Goal: Information Seeking & Learning: Learn about a topic

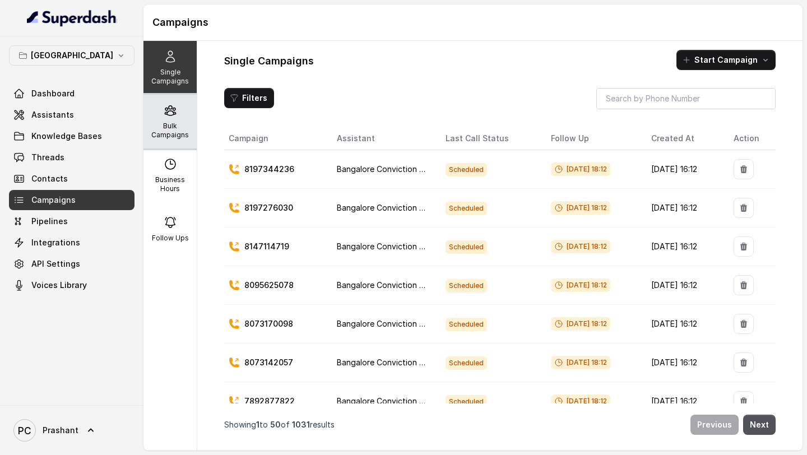
click at [171, 128] on p "Bulk Campaigns" at bounding box center [170, 131] width 44 height 18
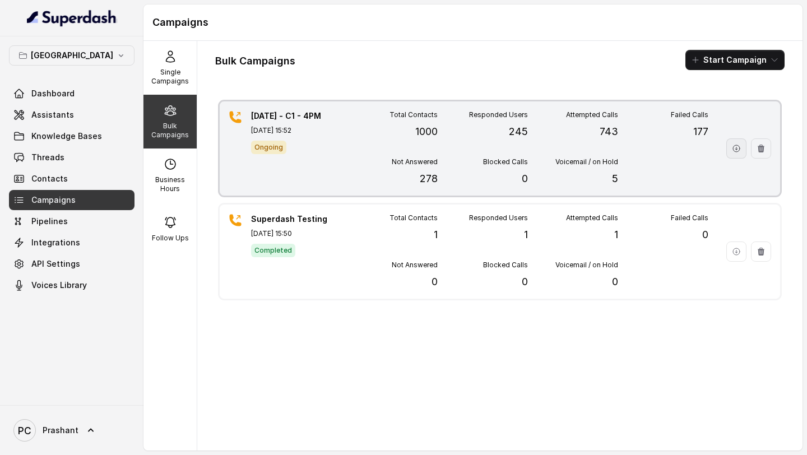
click at [738, 151] on icon "button" at bounding box center [736, 148] width 9 height 9
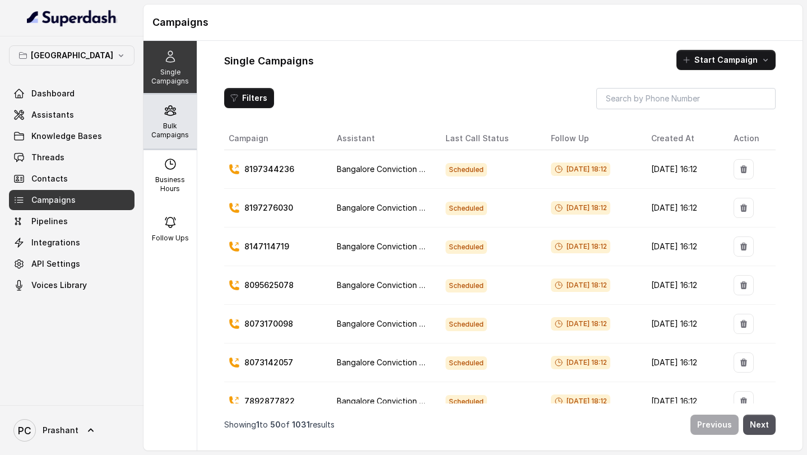
click at [185, 121] on div "Bulk Campaigns" at bounding box center [170, 122] width 53 height 54
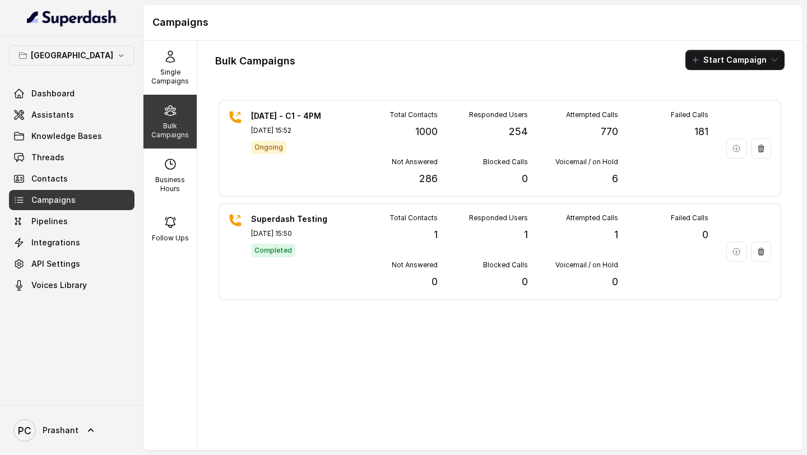
click at [183, 113] on div "Bulk Campaigns" at bounding box center [170, 122] width 53 height 54
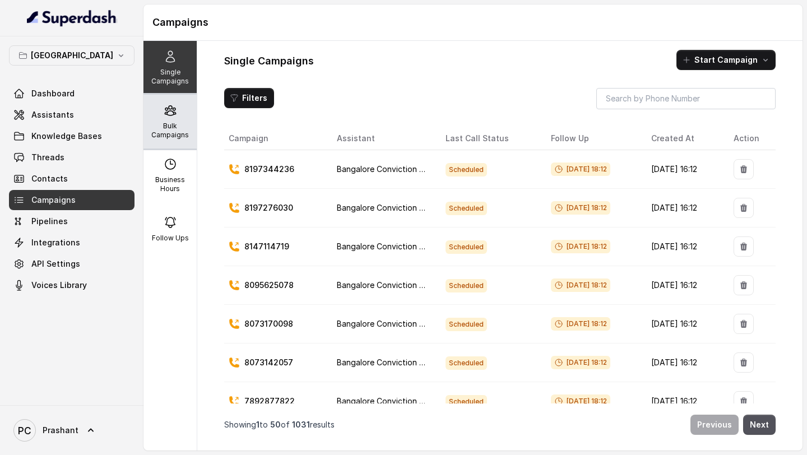
click at [168, 137] on p "Bulk Campaigns" at bounding box center [170, 131] width 44 height 18
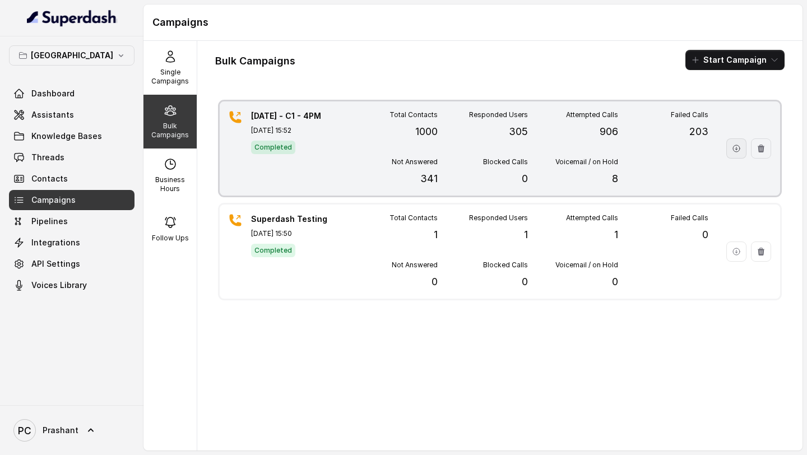
click at [733, 152] on icon "button" at bounding box center [736, 148] width 9 height 9
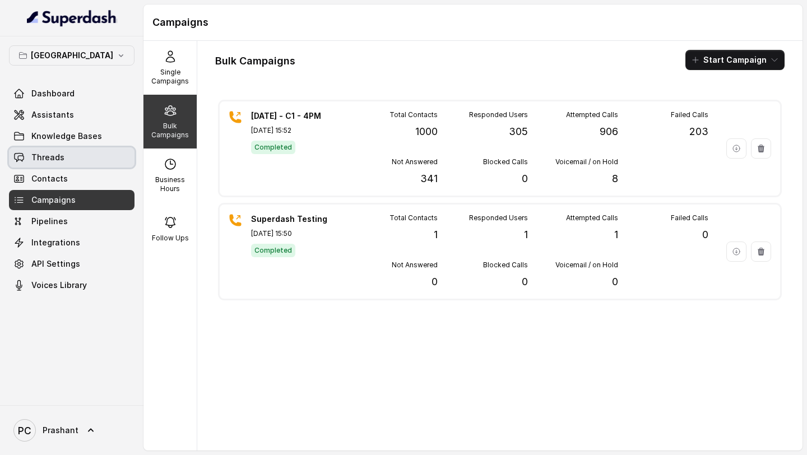
click at [61, 156] on span "Threads" at bounding box center [47, 157] width 33 height 11
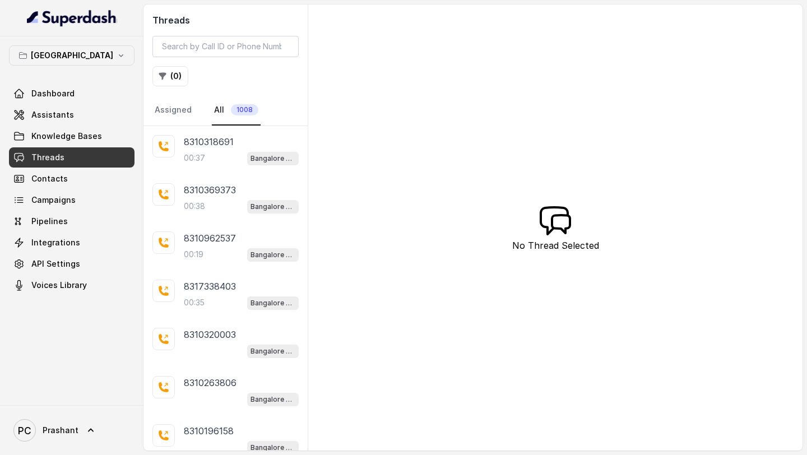
click at [239, 113] on span "1008" at bounding box center [244, 109] width 27 height 11
click at [169, 77] on button "( 0 )" at bounding box center [170, 76] width 36 height 20
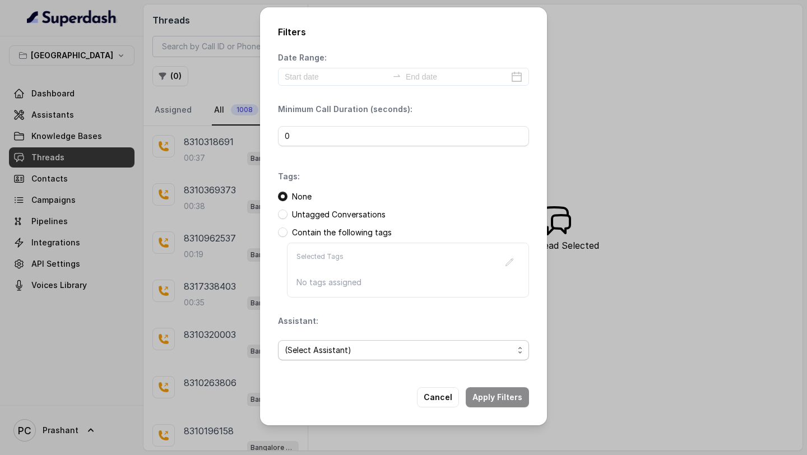
click at [379, 353] on span "(Select Assistant)" at bounding box center [399, 350] width 229 height 13
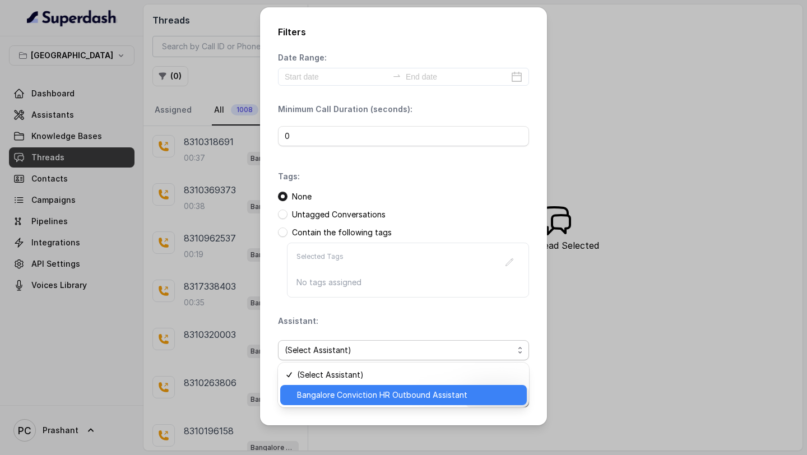
click at [371, 394] on span "Bangalore Conviction HR Outbound Assistant" at bounding box center [408, 394] width 223 height 13
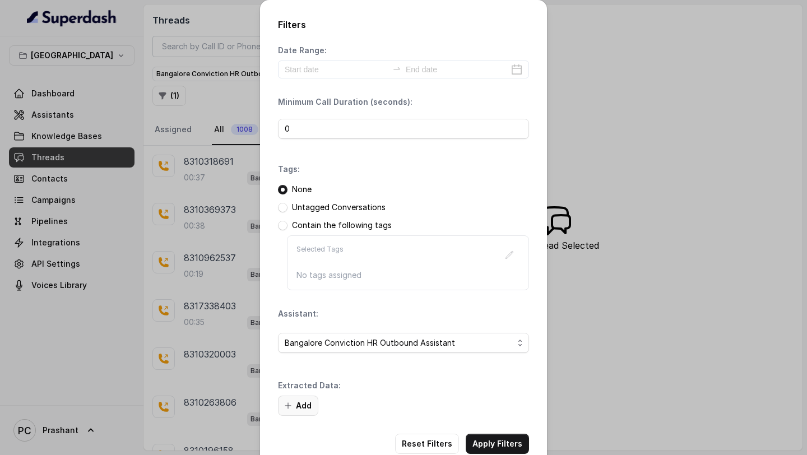
click at [306, 412] on button "Add" at bounding box center [298, 406] width 40 height 20
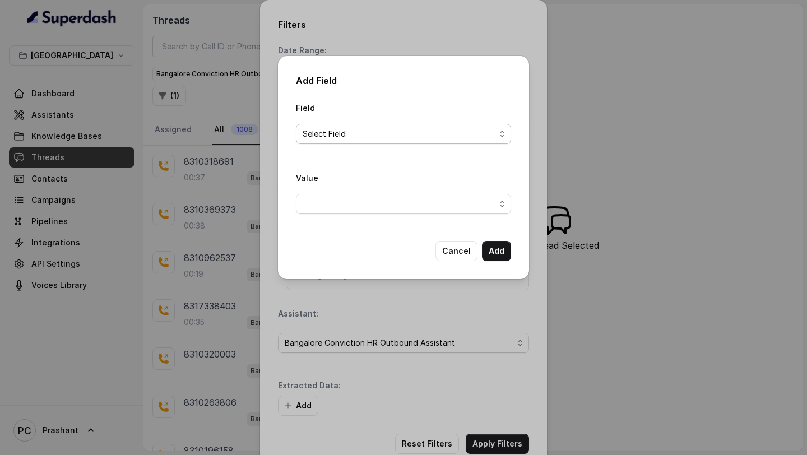
click at [436, 124] on span "Select Field" at bounding box center [403, 134] width 215 height 20
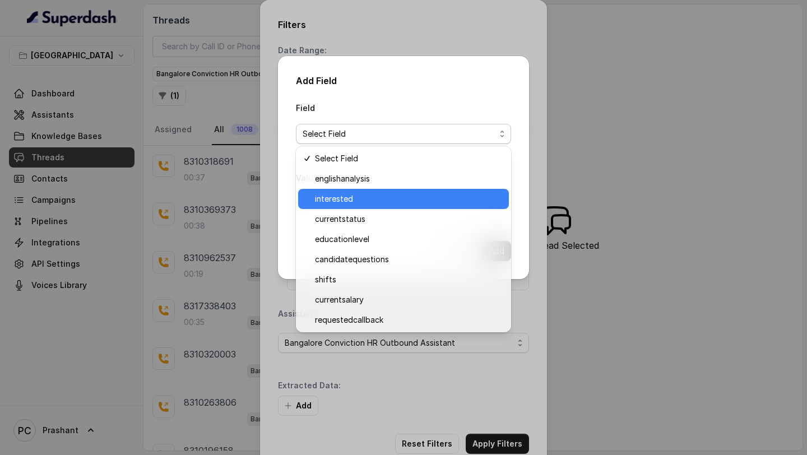
click at [358, 206] on div "interested" at bounding box center [403, 199] width 211 height 20
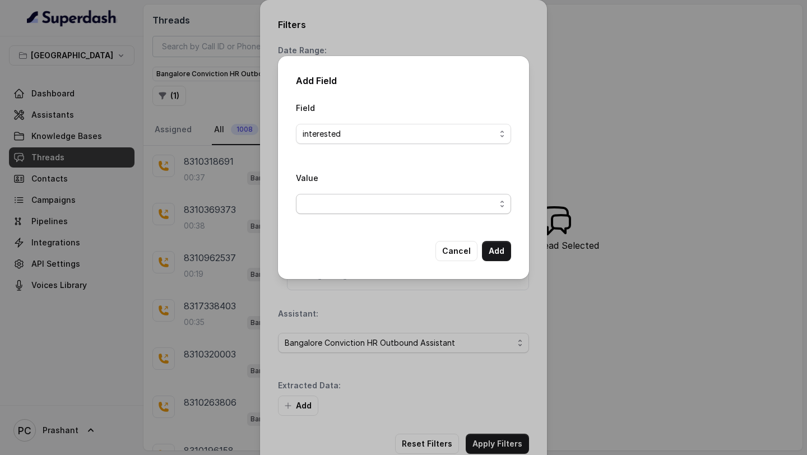
click at [489, 207] on span "button" at bounding box center [403, 204] width 215 height 20
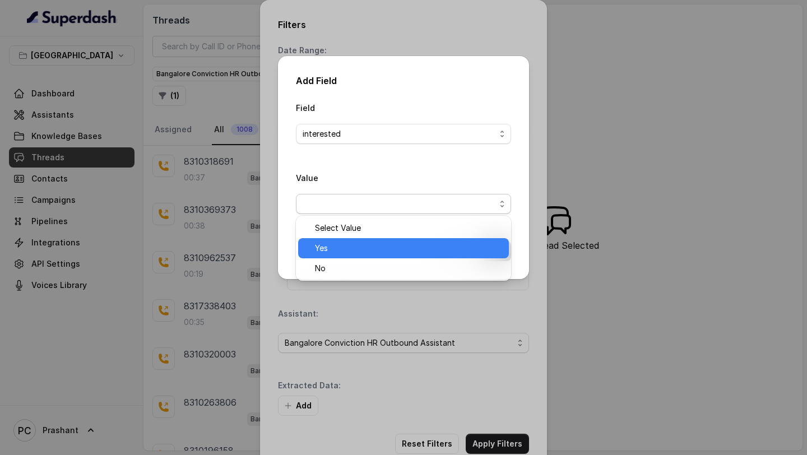
click at [434, 244] on span "Yes" at bounding box center [408, 248] width 187 height 13
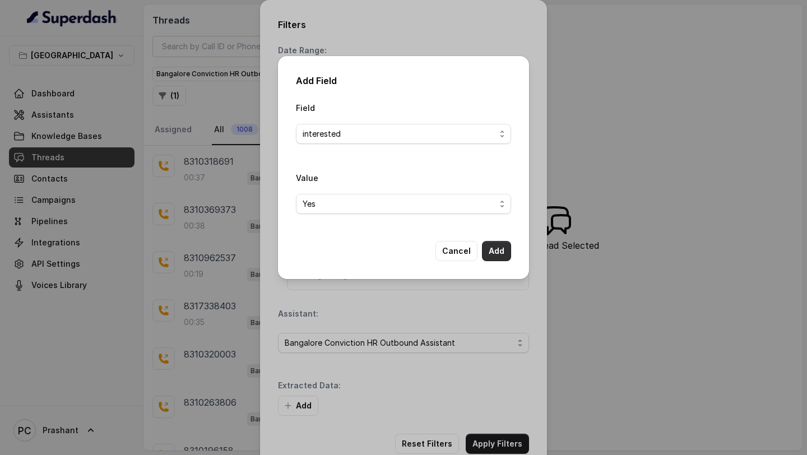
click at [505, 249] on button "Add" at bounding box center [496, 251] width 29 height 20
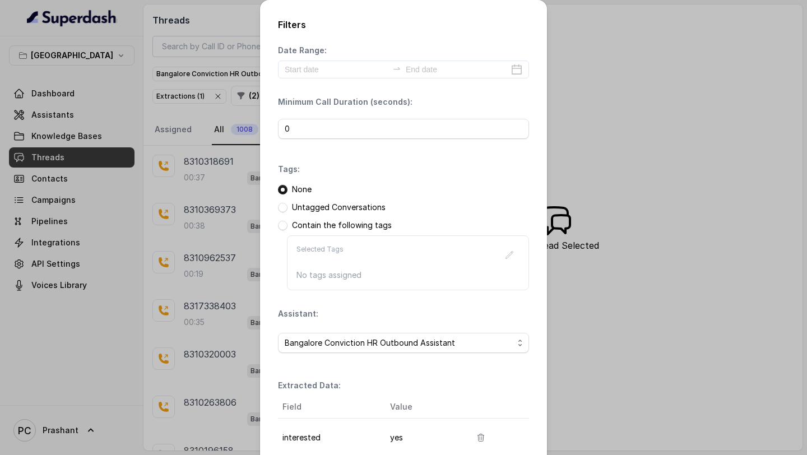
scroll to position [96, 0]
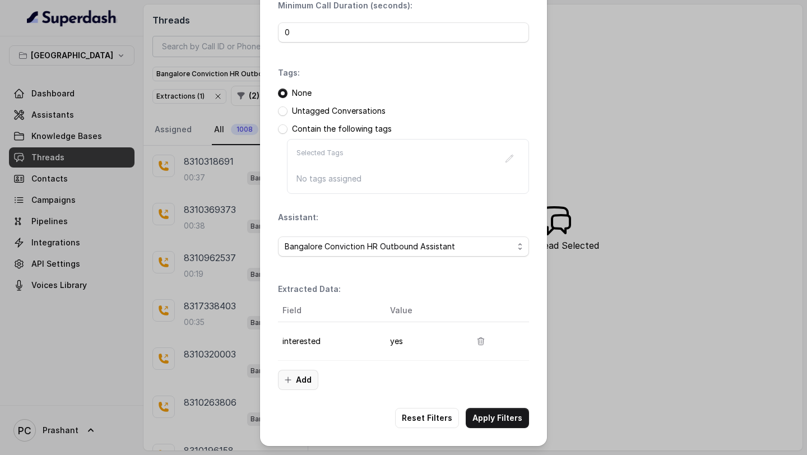
click at [298, 377] on button "Add" at bounding box center [298, 380] width 40 height 20
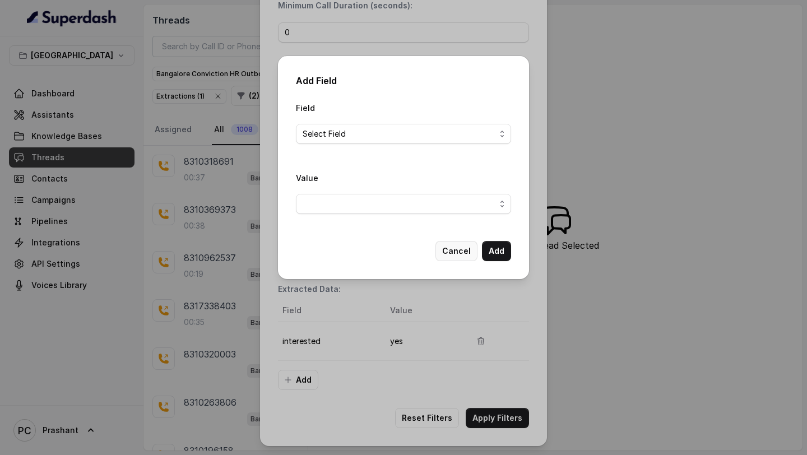
click at [458, 255] on button "Cancel" at bounding box center [457, 251] width 42 height 20
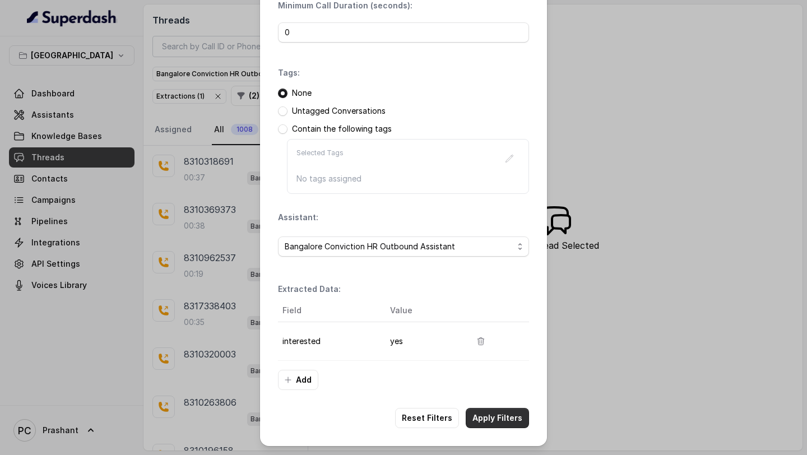
click at [491, 424] on button "Apply Filters" at bounding box center [497, 418] width 63 height 20
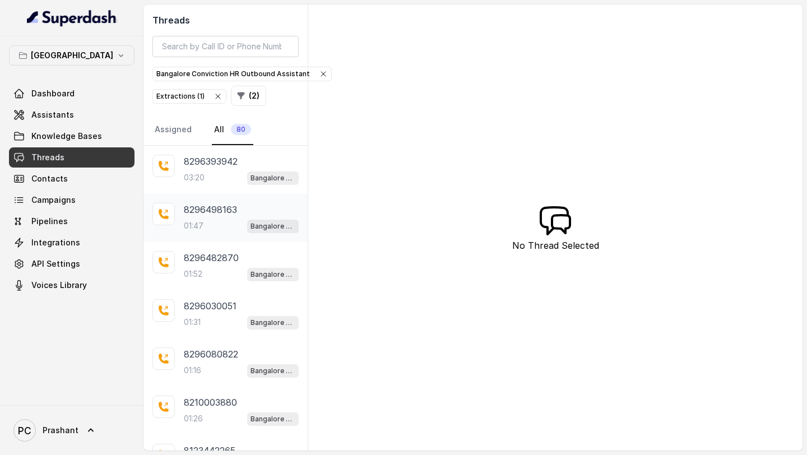
scroll to position [205, 0]
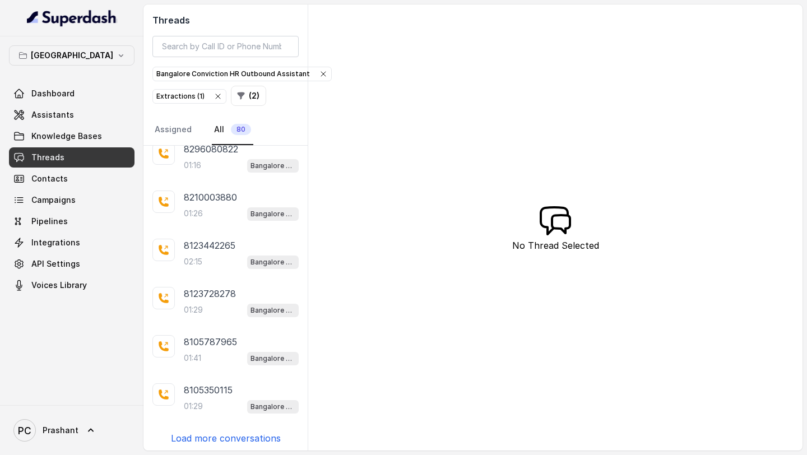
click at [252, 439] on p "Load more conversations" at bounding box center [226, 438] width 110 height 13
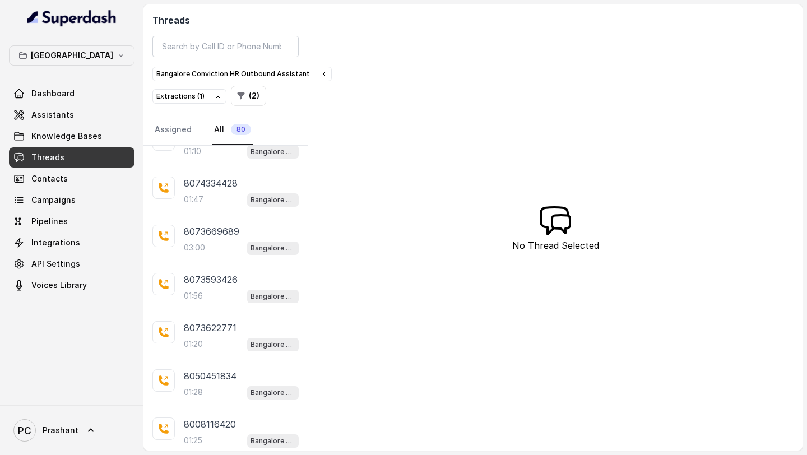
scroll to position [684, 0]
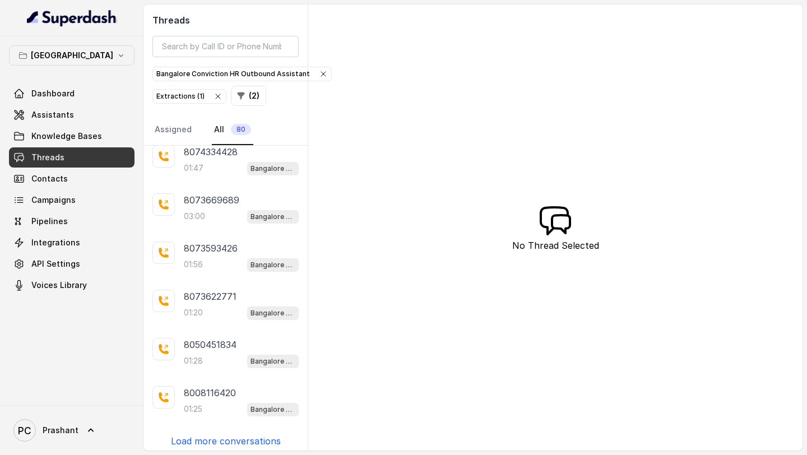
click at [238, 434] on p "Load more conversations" at bounding box center [226, 440] width 110 height 13
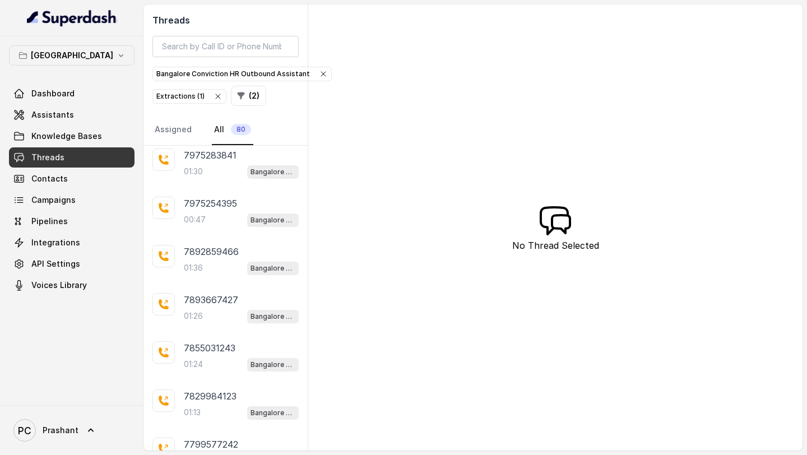
scroll to position [1164, 0]
click at [230, 437] on p "Load more conversations" at bounding box center [226, 443] width 110 height 13
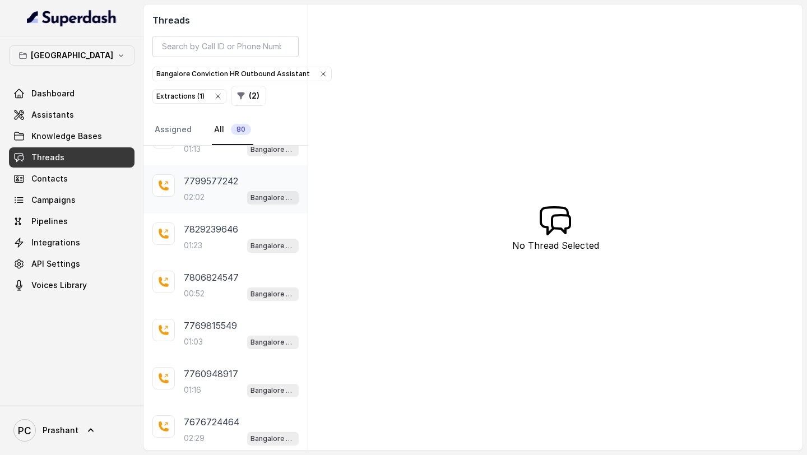
scroll to position [1643, 0]
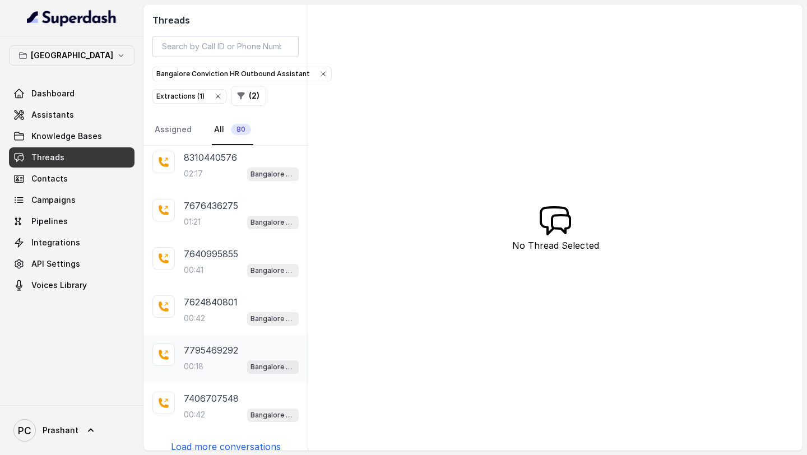
click at [230, 359] on div "00:18 Bangalore Conviction HR Outbound Assistant" at bounding box center [241, 366] width 115 height 15
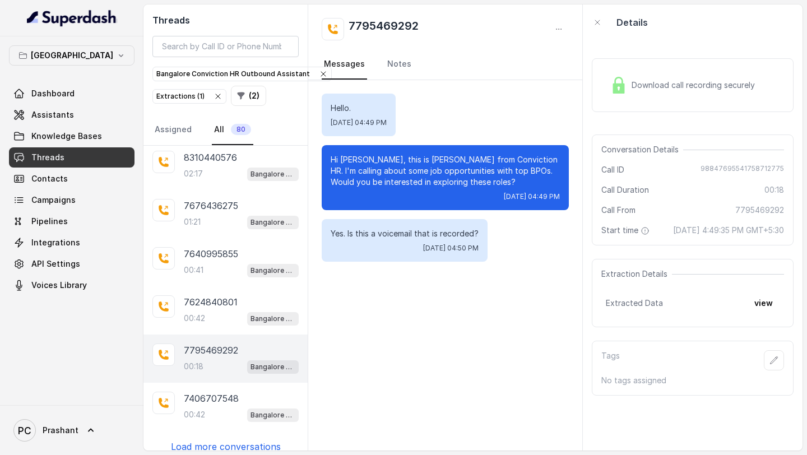
click at [237, 440] on p "Load more conversations" at bounding box center [226, 446] width 110 height 13
click at [766, 313] on button "view" at bounding box center [764, 303] width 32 height 20
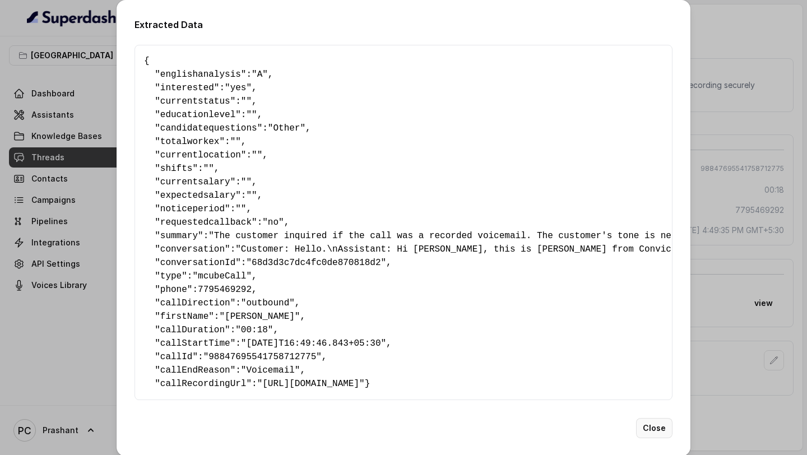
click at [659, 437] on button "Close" at bounding box center [654, 428] width 36 height 20
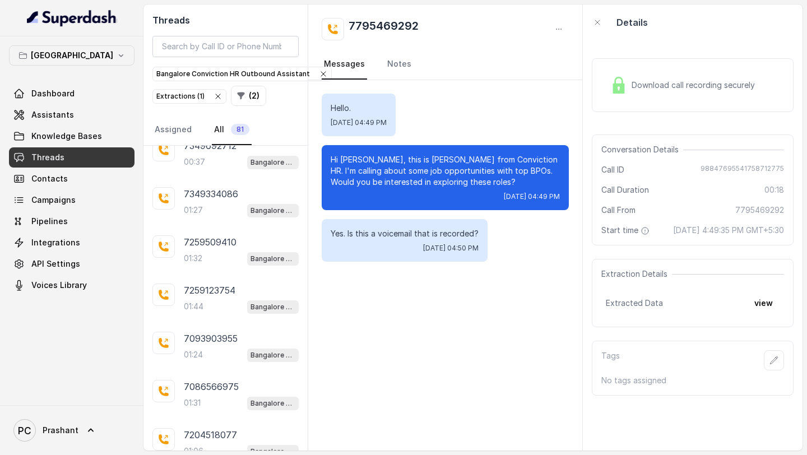
scroll to position [2122, 0]
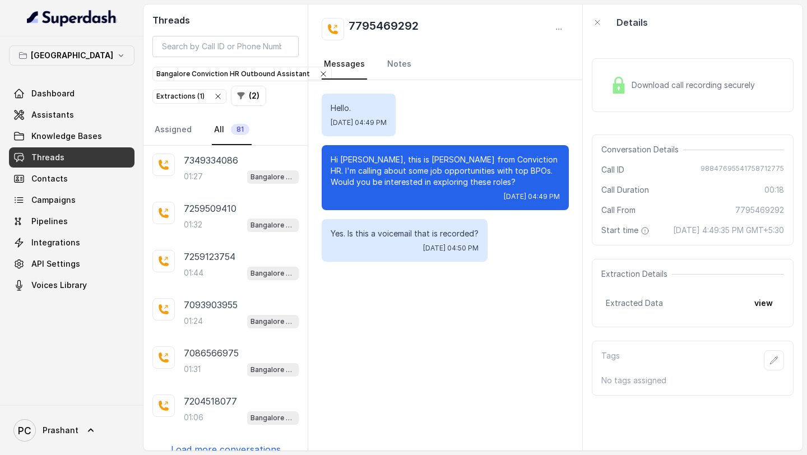
click at [239, 443] on p "Load more conversations" at bounding box center [226, 449] width 110 height 13
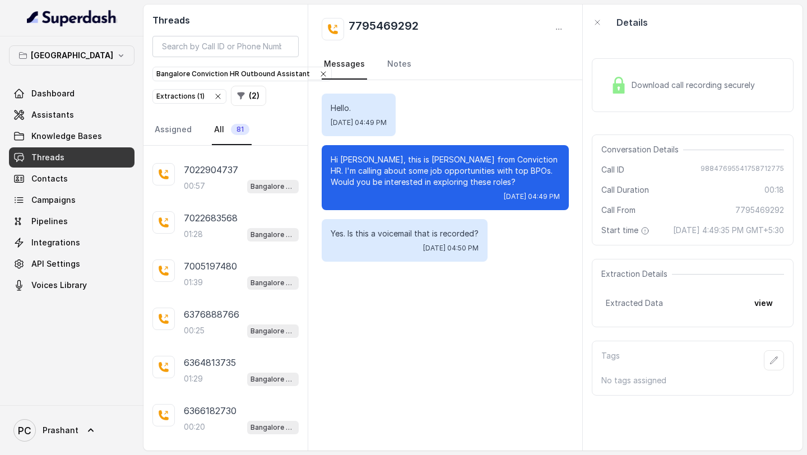
scroll to position [2455, 0]
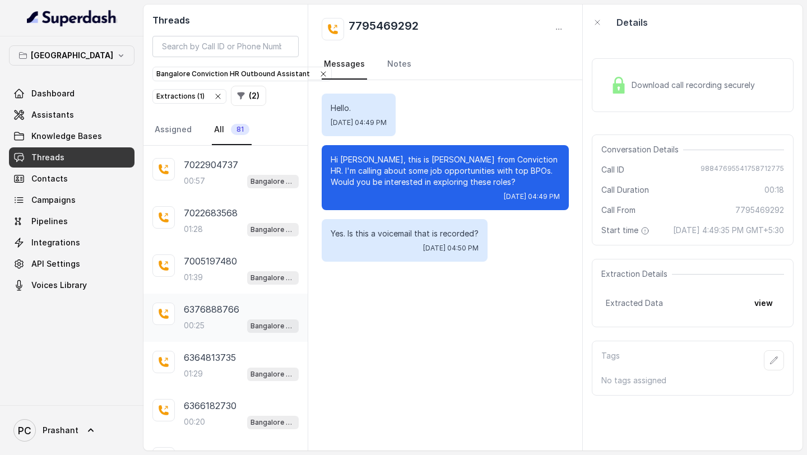
click at [225, 318] on div "00:25 Bangalore Conviction HR Outbound Assistant" at bounding box center [241, 325] width 115 height 15
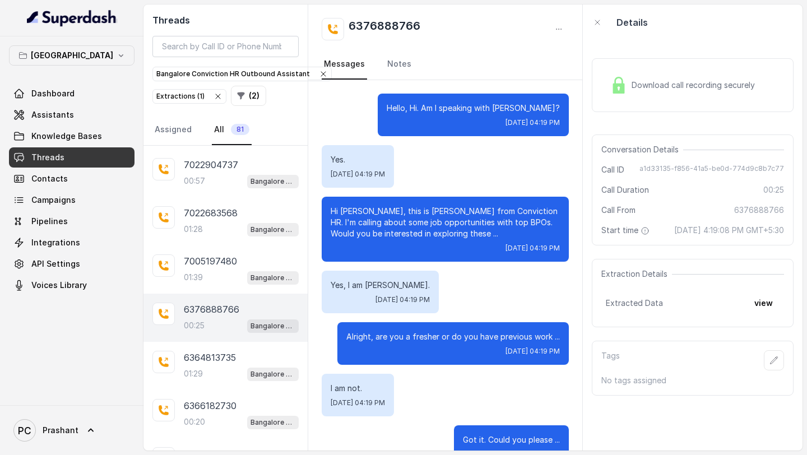
scroll to position [134, 0]
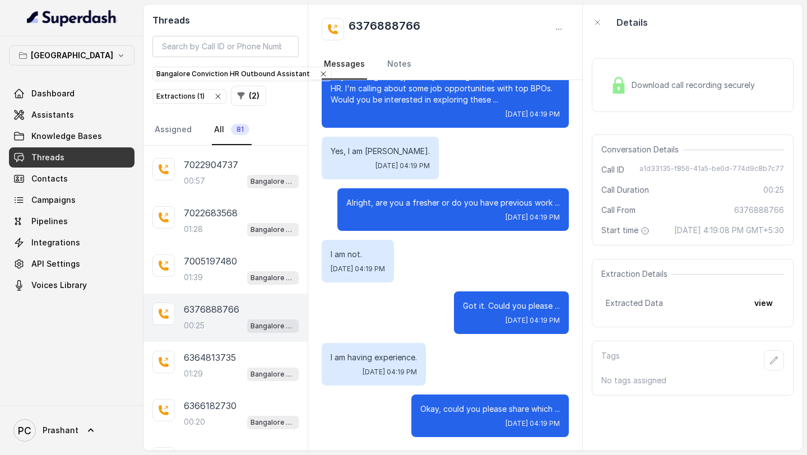
click at [521, 320] on span "[DATE] 04:19 PM" at bounding box center [533, 320] width 54 height 9
click at [761, 313] on button "view" at bounding box center [764, 303] width 32 height 20
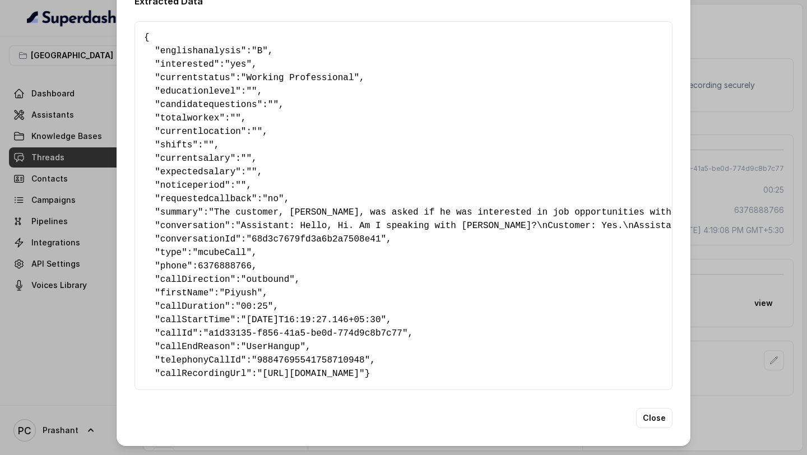
scroll to position [37, 0]
click at [650, 422] on button "Close" at bounding box center [654, 418] width 36 height 20
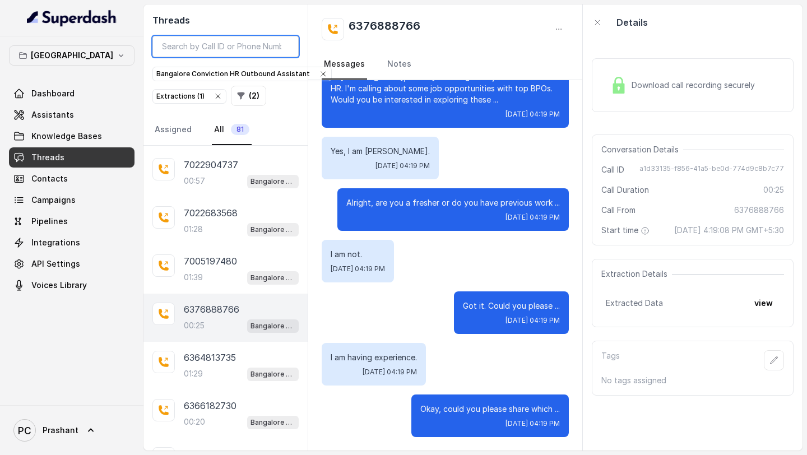
click at [252, 49] on input "search" at bounding box center [225, 46] width 146 height 21
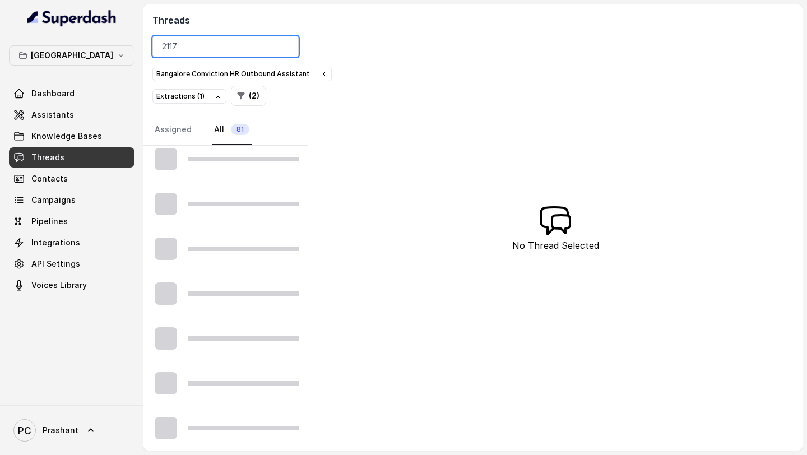
scroll to position [591, 0]
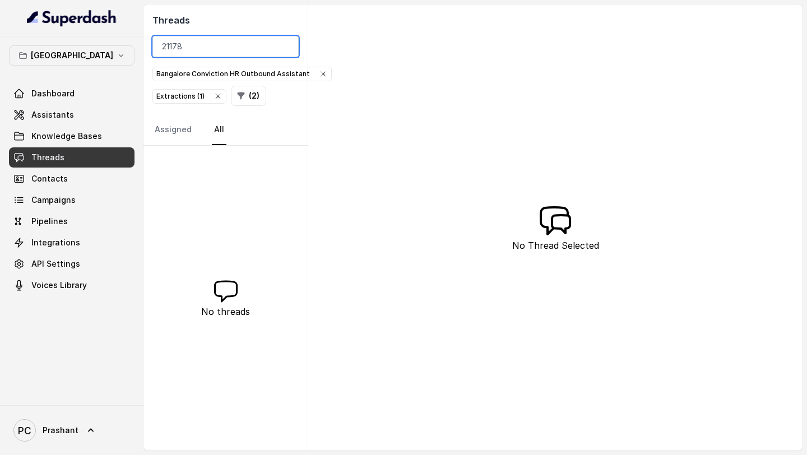
type input "21178"
click at [256, 93] on button "( 2 )" at bounding box center [248, 96] width 35 height 20
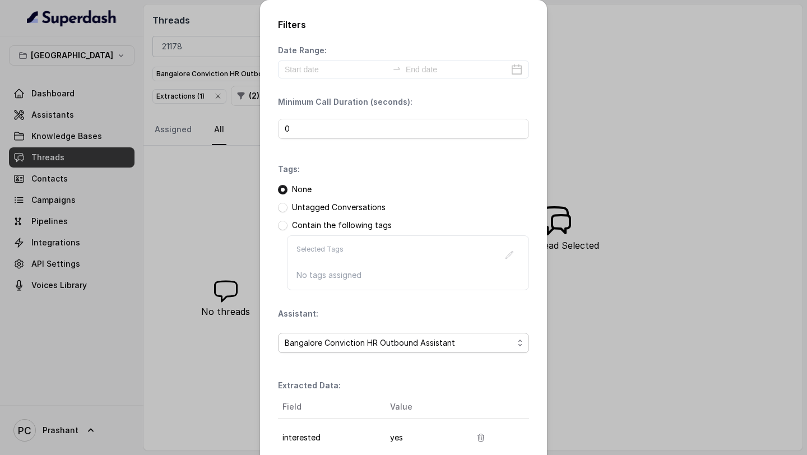
scroll to position [96, 0]
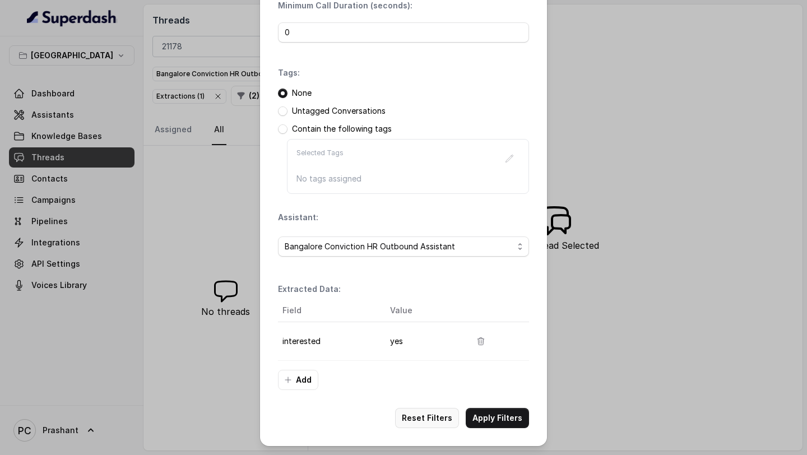
click at [438, 418] on button "Reset Filters" at bounding box center [427, 418] width 64 height 20
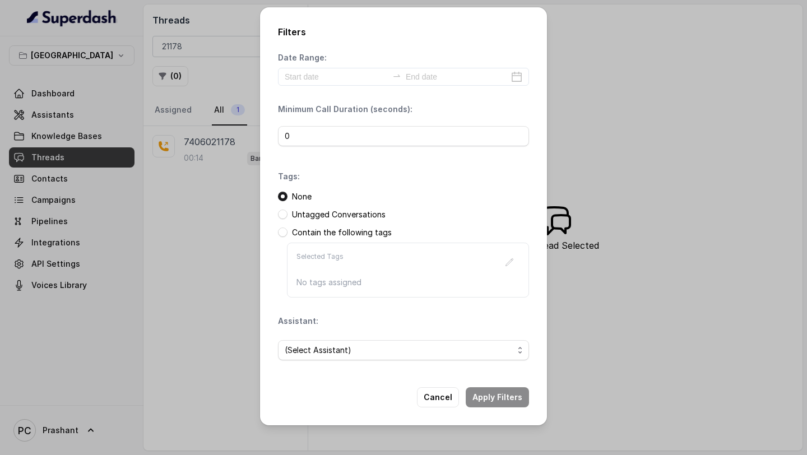
click at [227, 76] on div "Filters Date Range: Minimum Call Duration (seconds): 0 Tags: None Untagged Conv…" at bounding box center [403, 227] width 807 height 455
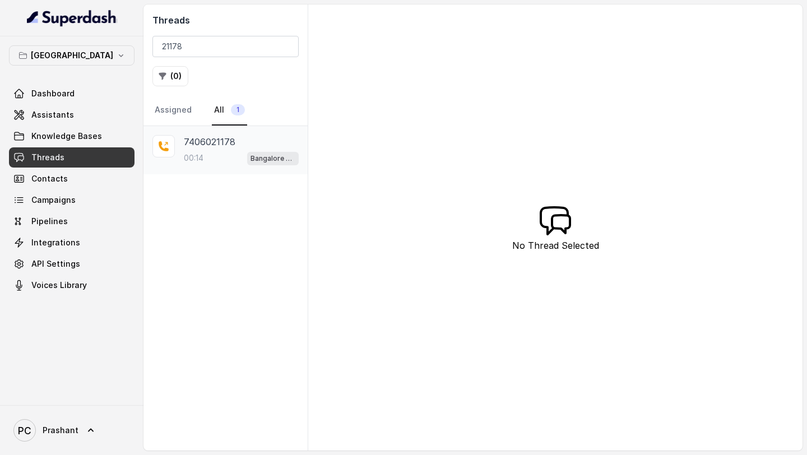
click at [230, 164] on div "00:14 Bangalore Conviction HR Outbound Assistant" at bounding box center [241, 158] width 115 height 15
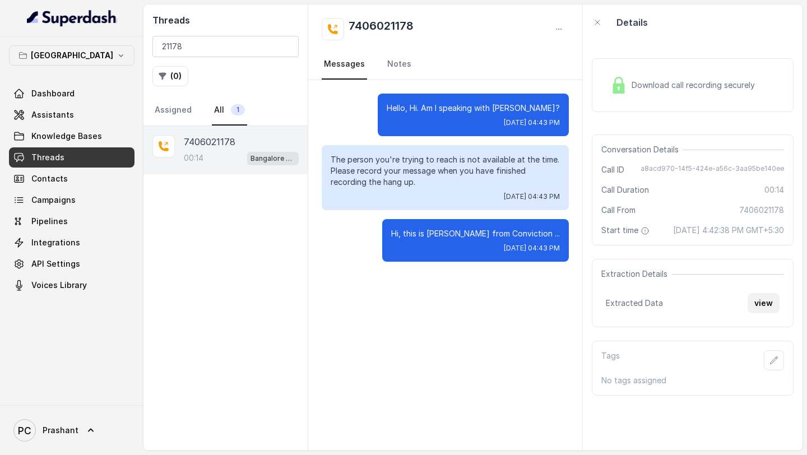
click at [766, 313] on button "view" at bounding box center [764, 303] width 32 height 20
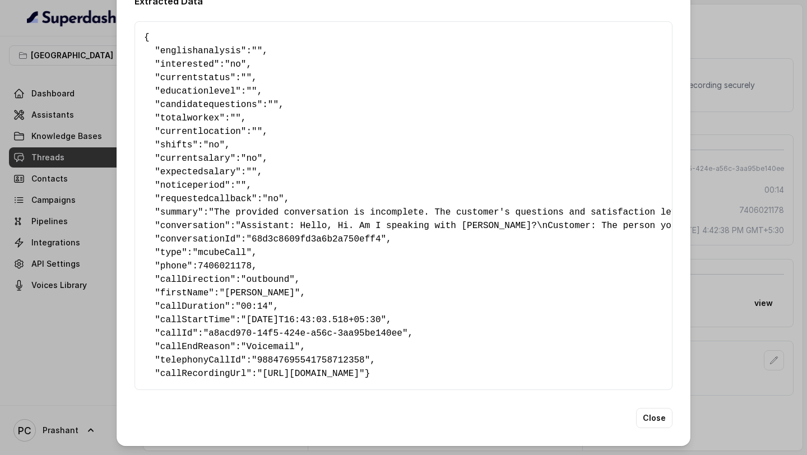
scroll to position [37, 0]
click at [651, 413] on button "Close" at bounding box center [654, 418] width 36 height 20
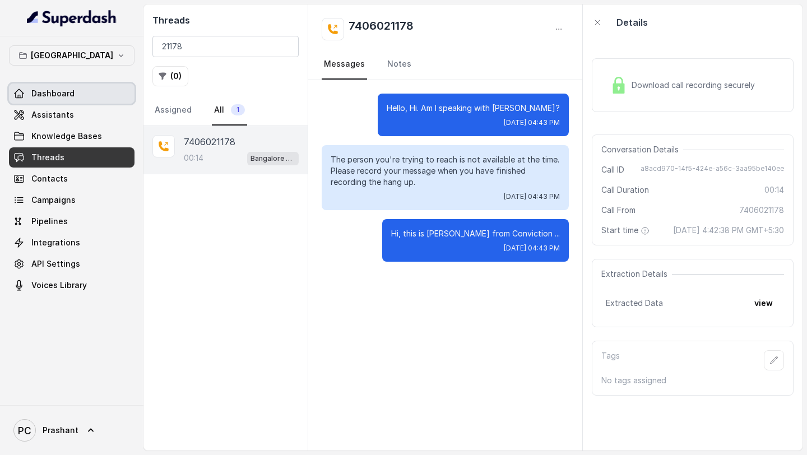
click at [67, 93] on span "Dashboard" at bounding box center [52, 93] width 43 height 11
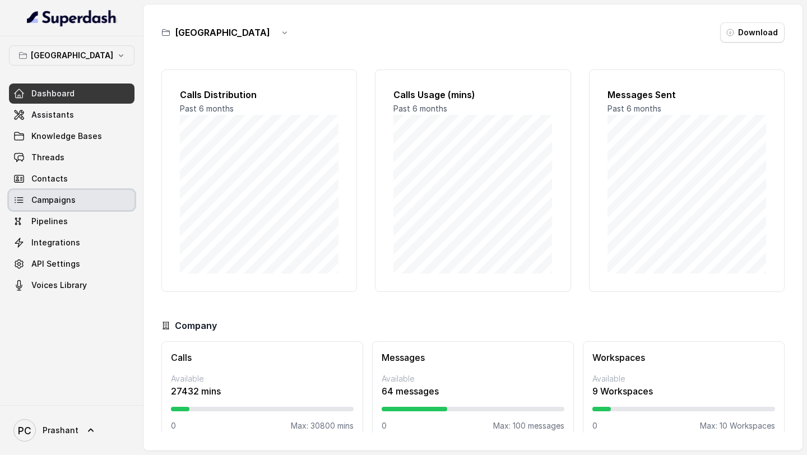
click at [80, 196] on link "Campaigns" at bounding box center [72, 200] width 126 height 20
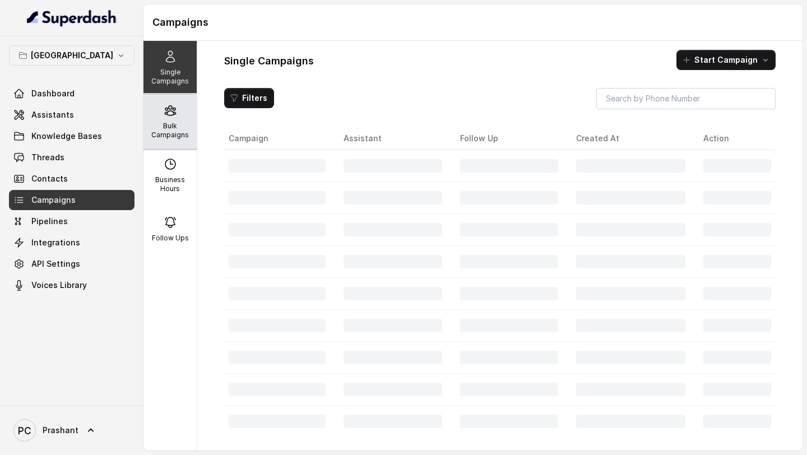
click at [160, 128] on p "Bulk Campaigns" at bounding box center [170, 131] width 44 height 18
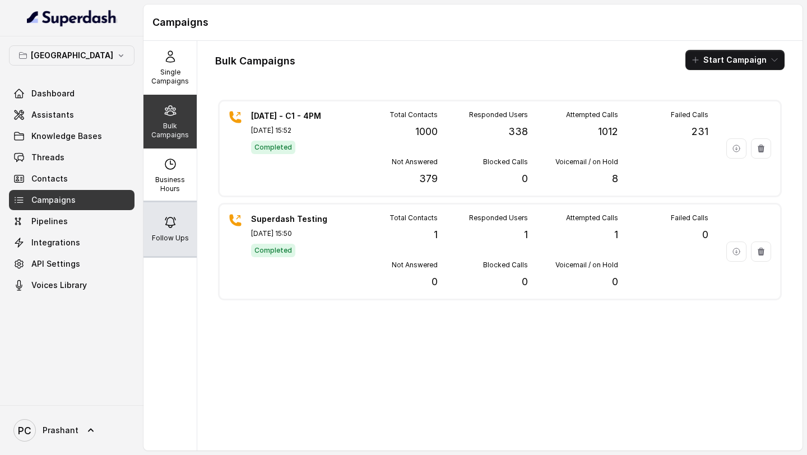
click at [178, 223] on div "Follow Ups" at bounding box center [170, 229] width 53 height 54
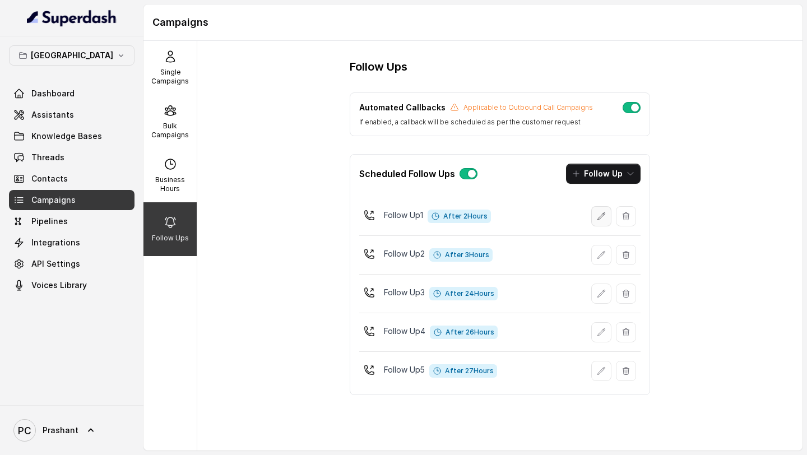
click at [603, 216] on icon "button" at bounding box center [601, 216] width 9 height 9
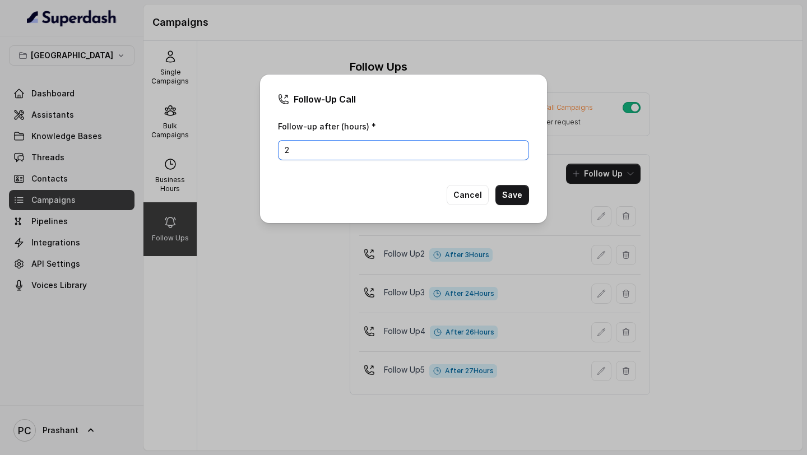
click at [400, 151] on input "2" at bounding box center [403, 150] width 251 height 20
type input "1"
click at [508, 195] on button "Save" at bounding box center [513, 195] width 34 height 20
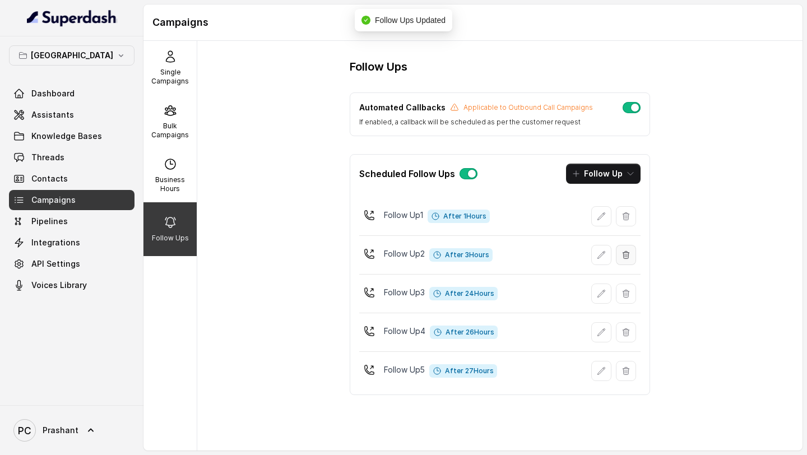
click at [625, 252] on icon "button" at bounding box center [626, 254] width 6 height 7
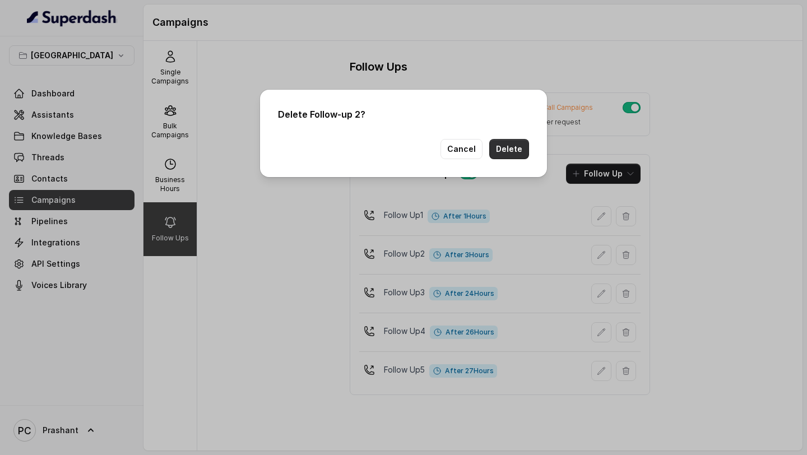
click at [523, 152] on button "Delete" at bounding box center [509, 149] width 40 height 20
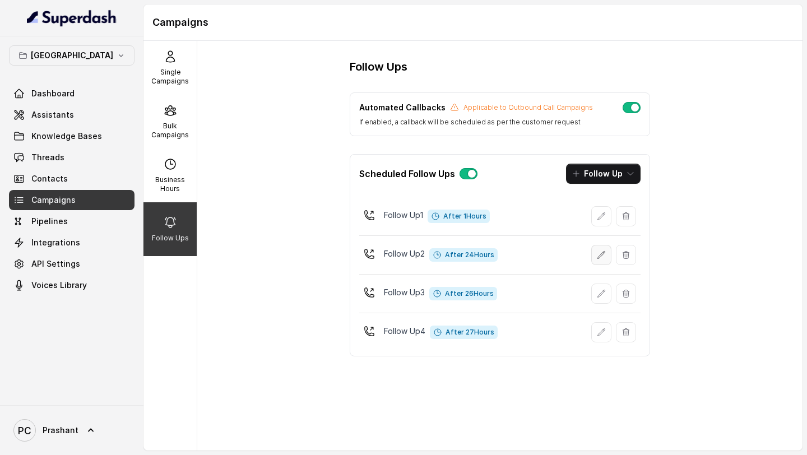
click at [605, 258] on icon "button" at bounding box center [601, 255] width 9 height 9
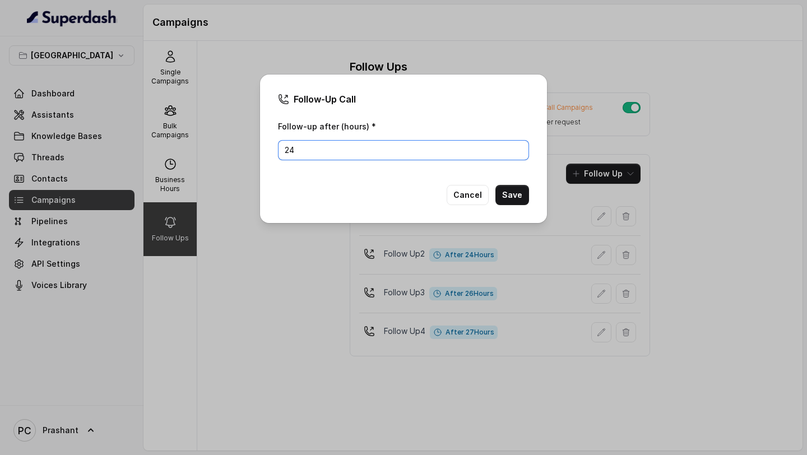
click at [386, 155] on input "24" at bounding box center [403, 150] width 251 height 20
type input "20"
click at [517, 198] on button "Save" at bounding box center [513, 195] width 34 height 20
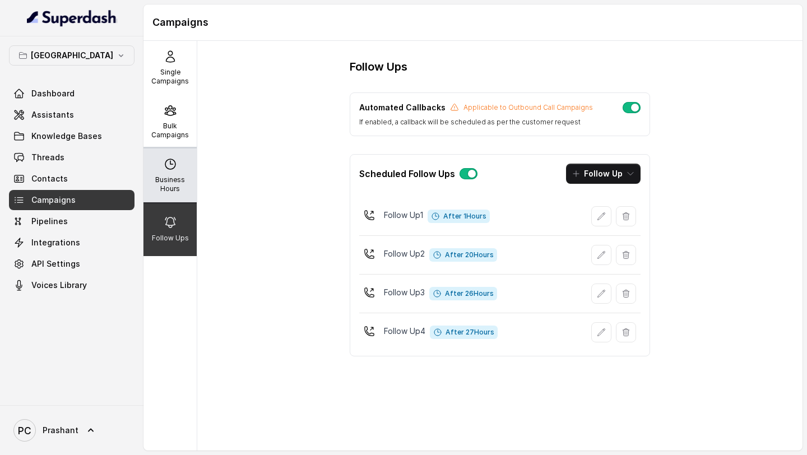
click at [175, 189] on p "Business Hours" at bounding box center [170, 184] width 44 height 18
select select "[GEOGRAPHIC_DATA]/[GEOGRAPHIC_DATA]"
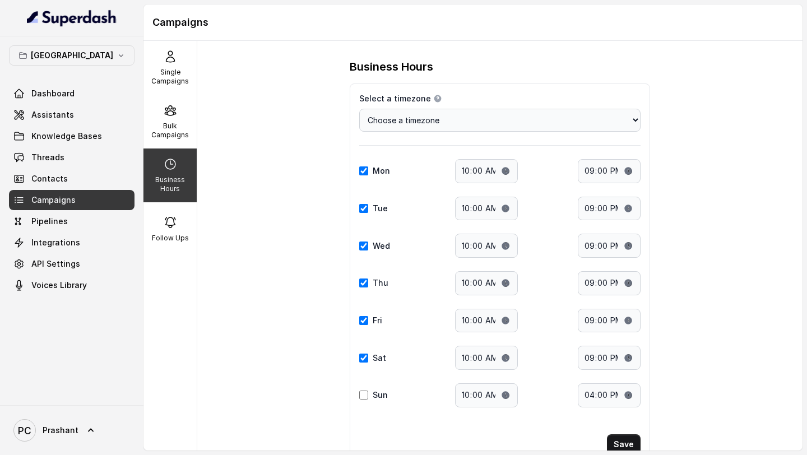
scroll to position [40, 0]
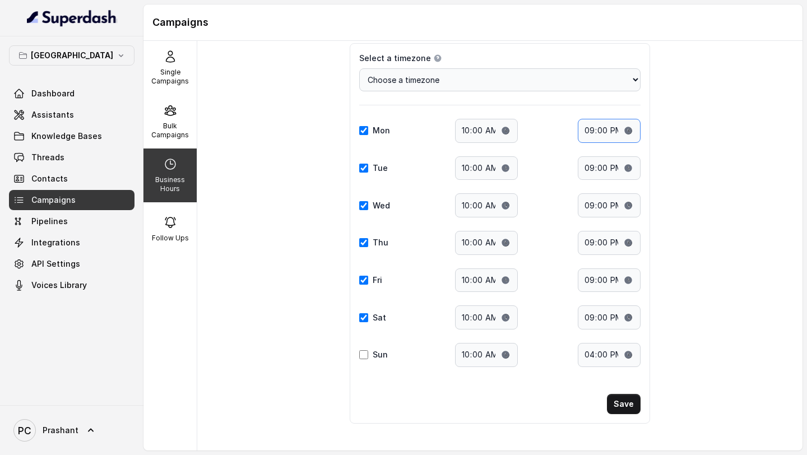
click at [617, 135] on input "21:00" at bounding box center [609, 131] width 63 height 24
click at [597, 128] on input "21:00" at bounding box center [609, 131] width 63 height 24
click at [593, 129] on input "21:00" at bounding box center [609, 131] width 63 height 24
click at [604, 317] on input "21:00" at bounding box center [609, 318] width 63 height 24
click at [595, 317] on input "21:00" at bounding box center [609, 318] width 63 height 24
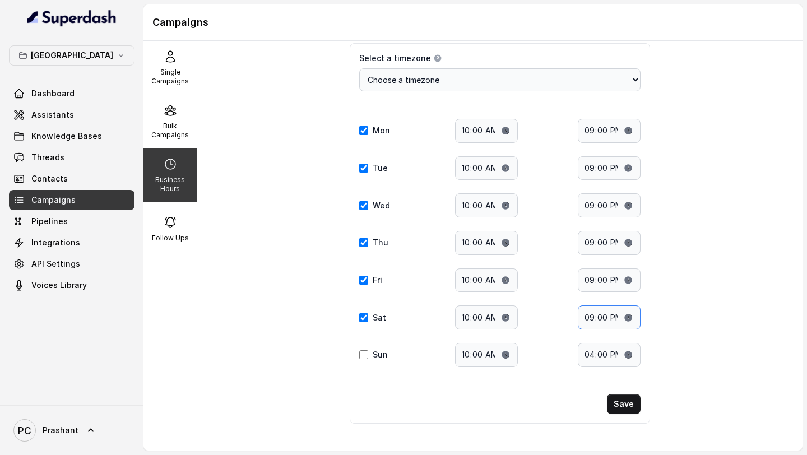
click at [591, 319] on input "21:00" at bounding box center [609, 318] width 63 height 24
type input "19:00"
click at [591, 319] on input "End time:" at bounding box center [609, 318] width 63 height 24
type input "16:00"
click at [621, 401] on button "Save" at bounding box center [624, 404] width 34 height 20
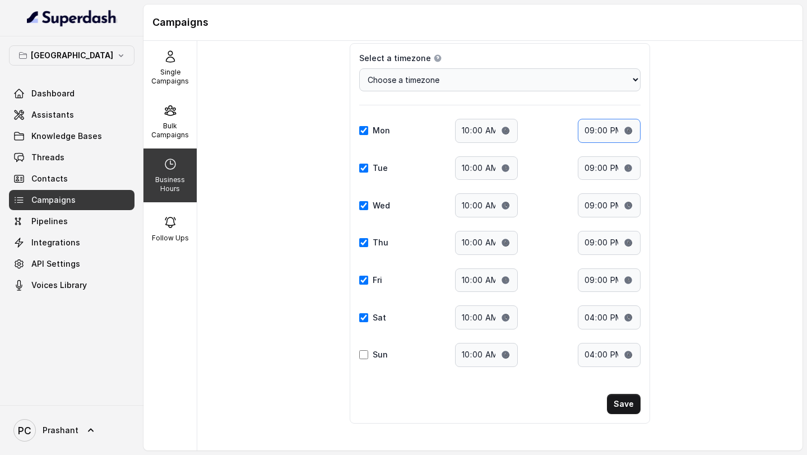
click at [596, 129] on input "21:00" at bounding box center [609, 131] width 63 height 24
type input "19:00"
click at [591, 167] on input "21:00" at bounding box center [609, 168] width 63 height 24
type input "19:00"
click at [705, 178] on div "Business Hours Select a timezone Details Select a timezone that fits your locat…" at bounding box center [499, 246] width 605 height 410
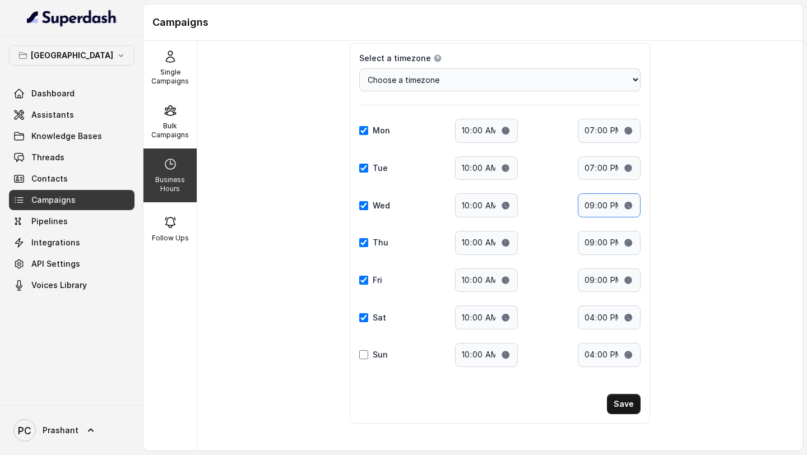
click at [591, 206] on input "21:00" at bounding box center [609, 205] width 63 height 24
type input "19:00"
click at [593, 240] on input "21:00" at bounding box center [609, 243] width 63 height 24
type input "19:00"
click at [591, 281] on input "21:00" at bounding box center [609, 281] width 63 height 24
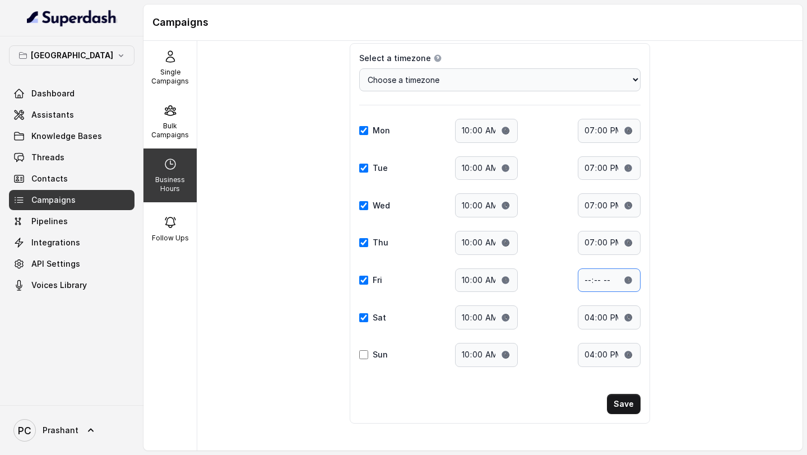
type input "19:00"
click at [594, 321] on input "16:00" at bounding box center [609, 318] width 63 height 24
click at [625, 401] on button "Save" at bounding box center [624, 404] width 34 height 20
click at [179, 226] on div "Follow Ups" at bounding box center [170, 229] width 53 height 54
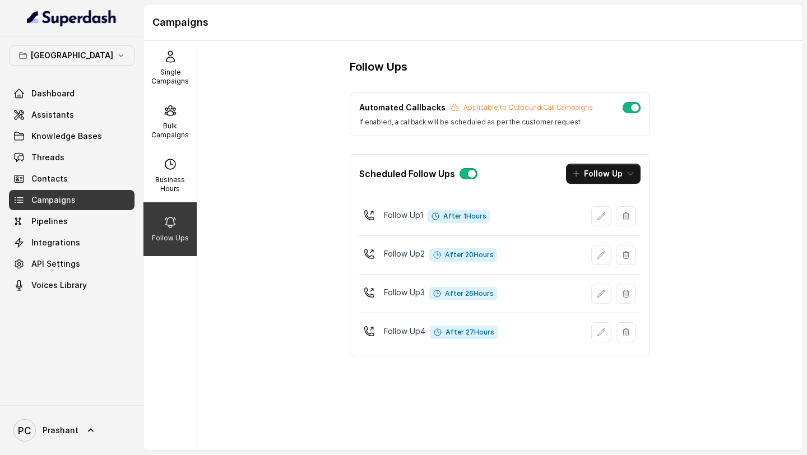
scroll to position [0, 0]
click at [62, 89] on span "Dashboard" at bounding box center [52, 93] width 43 height 11
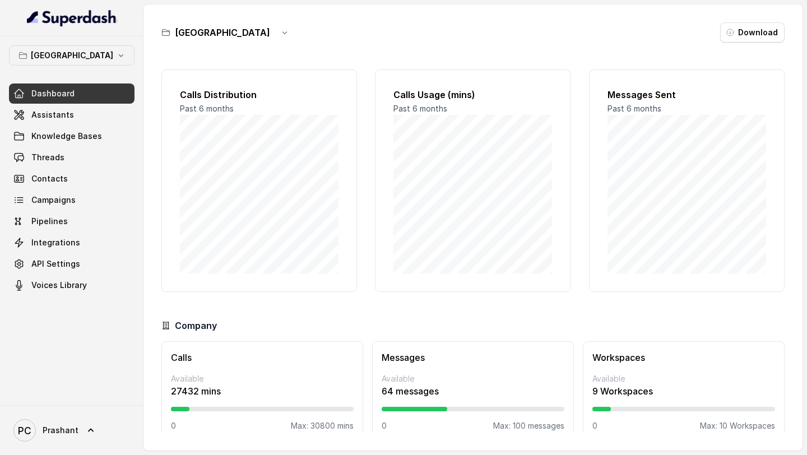
scroll to position [16, 0]
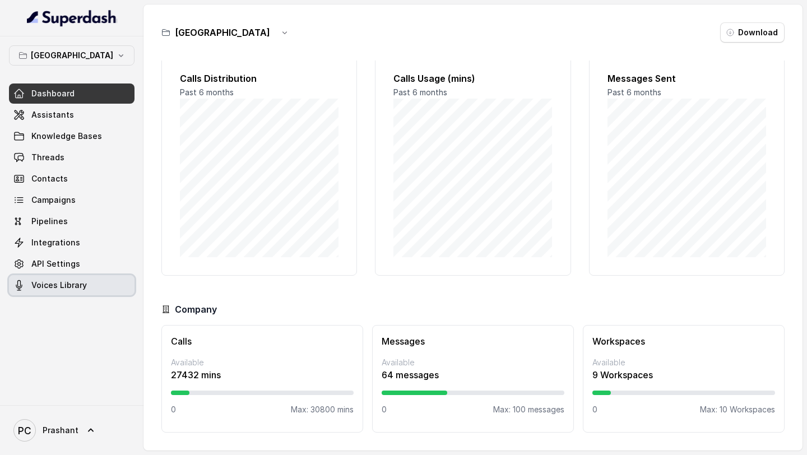
click at [90, 280] on link "Voices Library" at bounding box center [72, 285] width 126 height 20
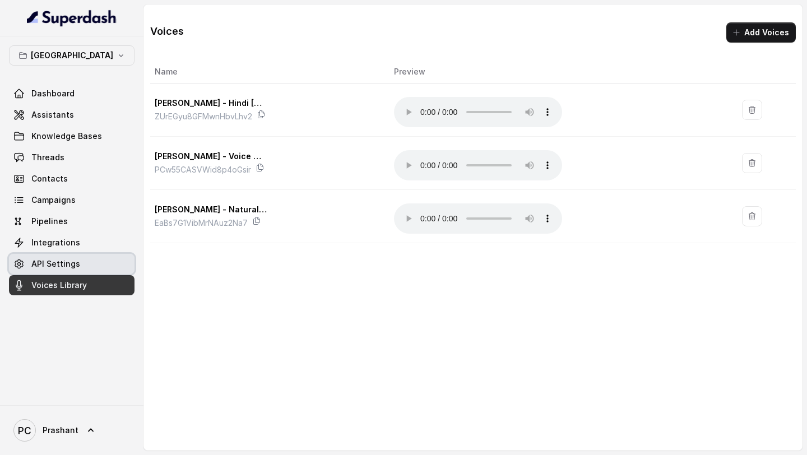
click at [82, 263] on link "API Settings" at bounding box center [72, 264] width 126 height 20
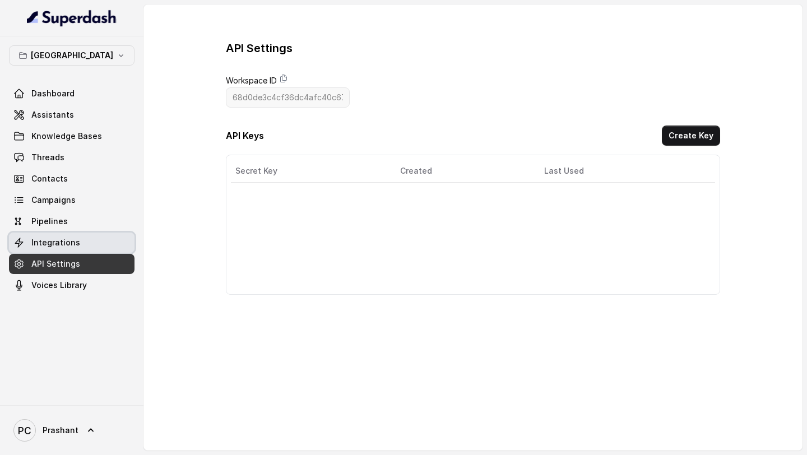
click at [75, 247] on span "Integrations" at bounding box center [55, 242] width 49 height 11
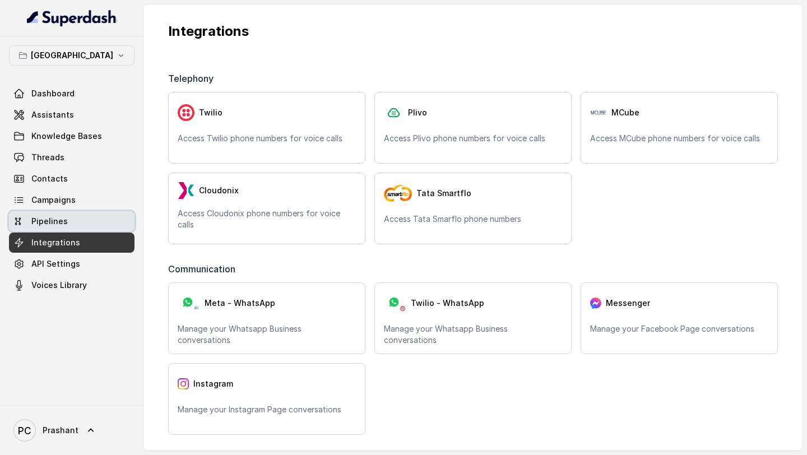
click at [85, 221] on link "Pipelines" at bounding box center [72, 221] width 126 height 20
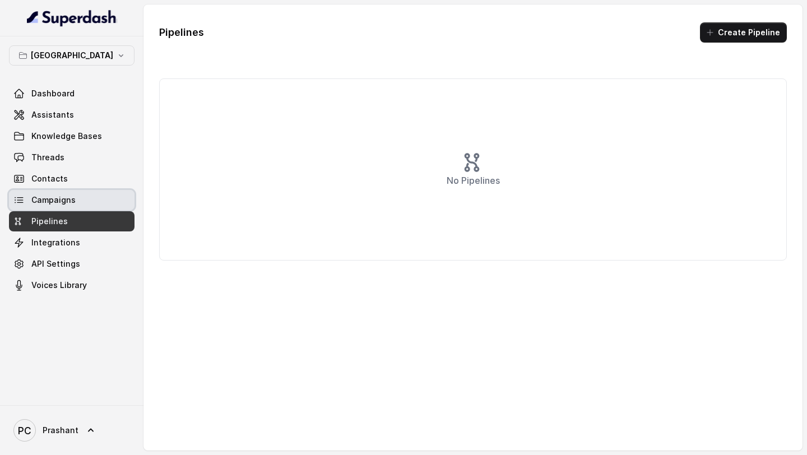
click at [71, 201] on span "Campaigns" at bounding box center [53, 200] width 44 height 11
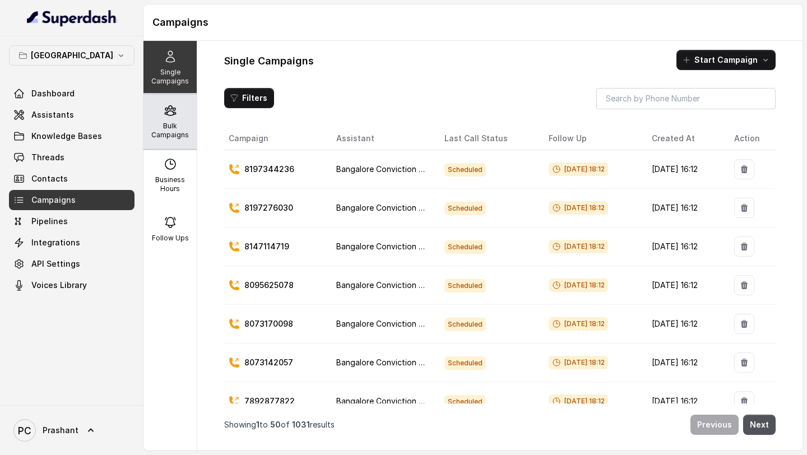
click at [169, 137] on p "Bulk Campaigns" at bounding box center [170, 131] width 44 height 18
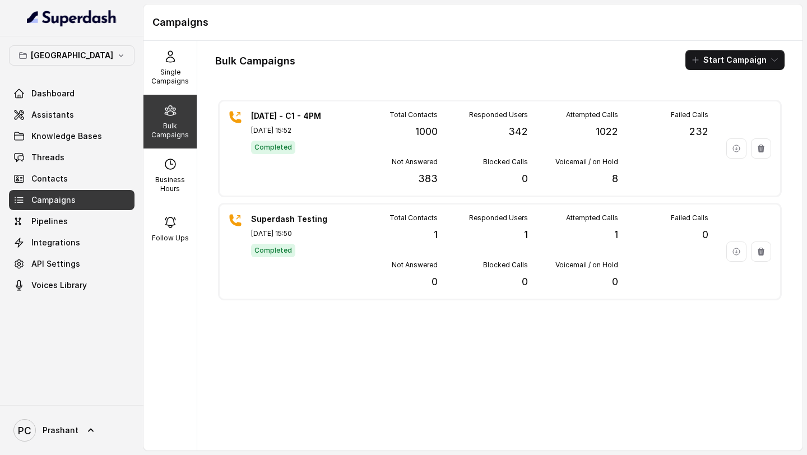
click at [166, 136] on p "Bulk Campaigns" at bounding box center [170, 131] width 44 height 18
click at [108, 165] on link "Threads" at bounding box center [72, 157] width 126 height 20
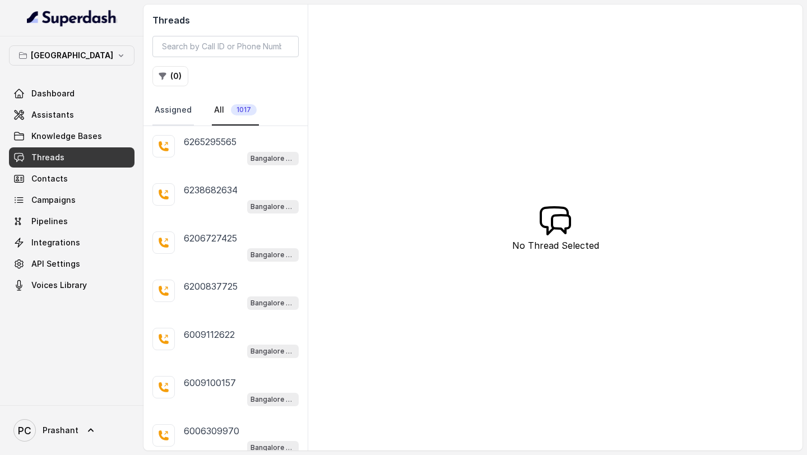
click at [191, 108] on link "Assigned" at bounding box center [172, 110] width 41 height 30
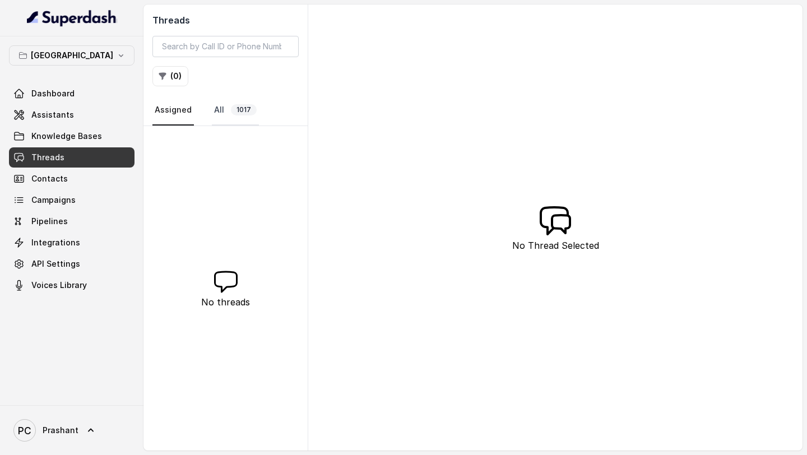
click at [226, 111] on link "All 1017" at bounding box center [235, 110] width 47 height 30
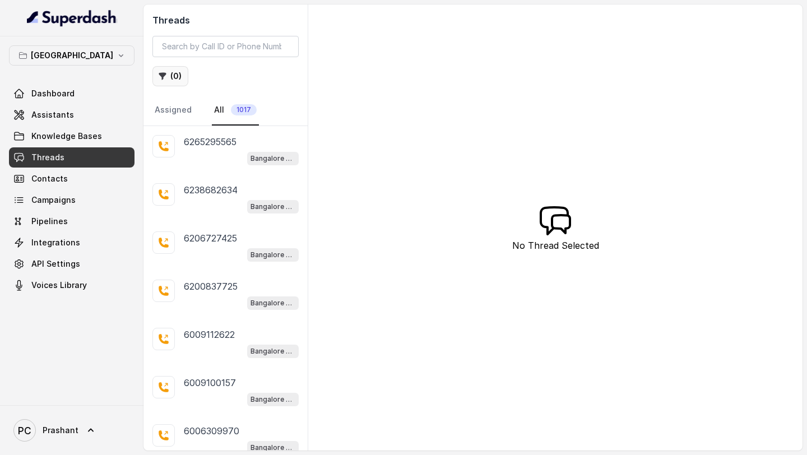
click at [182, 80] on button "( 0 )" at bounding box center [170, 76] width 36 height 20
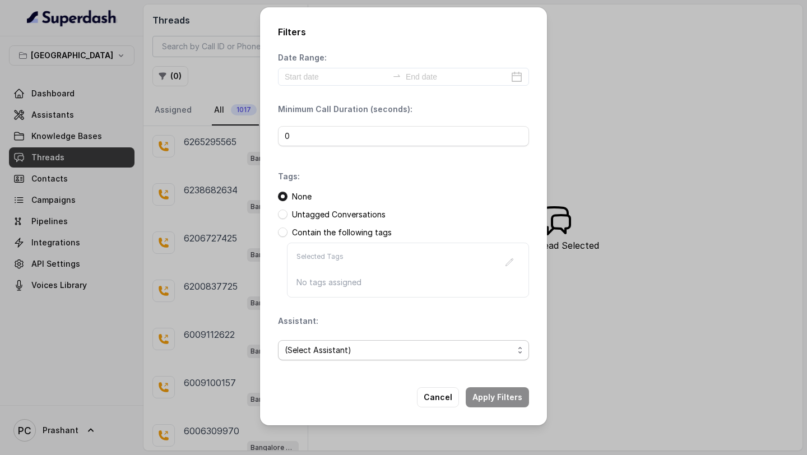
click at [372, 356] on span "(Select Assistant)" at bounding box center [399, 350] width 229 height 13
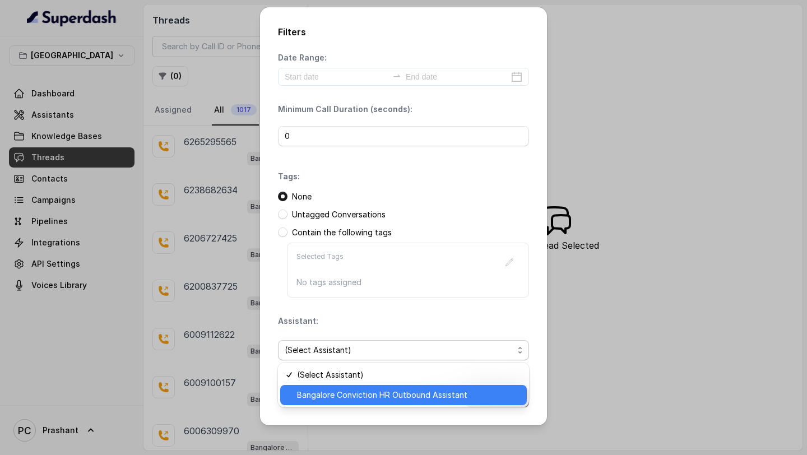
click at [375, 397] on span "Bangalore Conviction HR Outbound Assistant" at bounding box center [408, 394] width 223 height 13
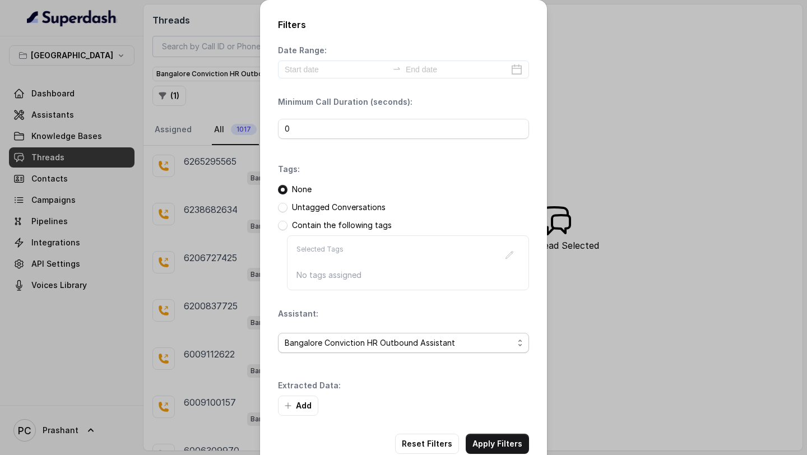
scroll to position [26, 0]
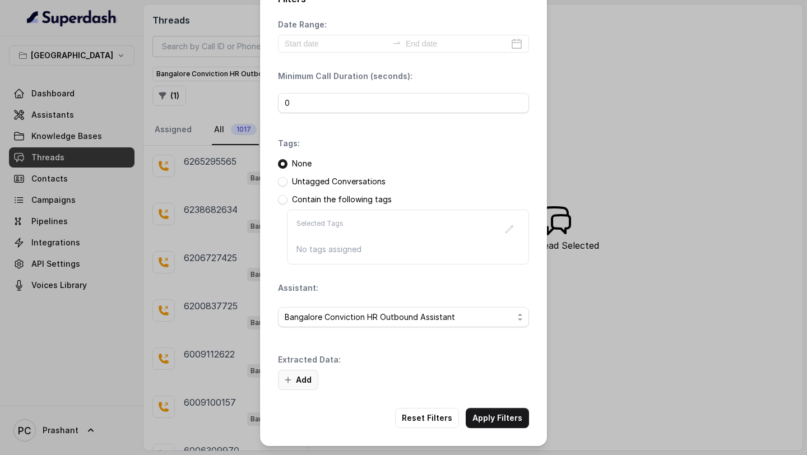
click at [313, 378] on button "Add" at bounding box center [298, 380] width 40 height 20
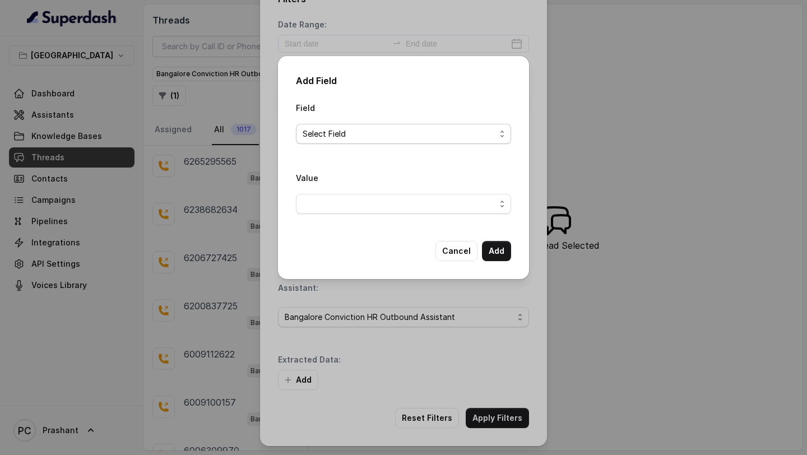
click at [414, 136] on span "Select Field" at bounding box center [399, 133] width 193 height 13
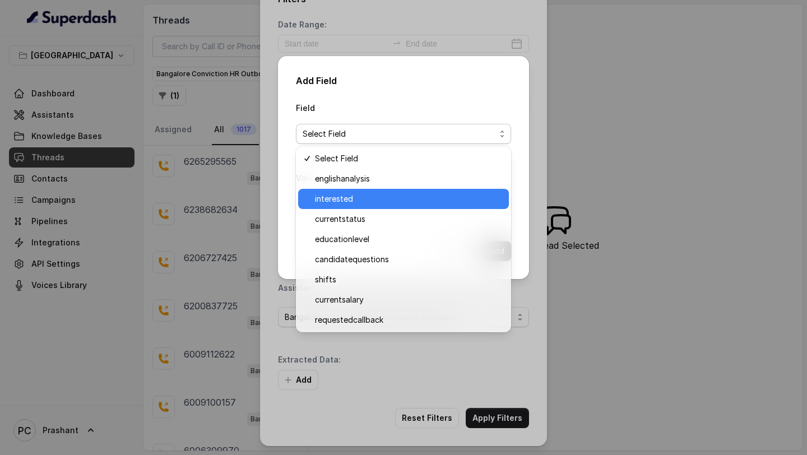
click at [387, 198] on span "interested" at bounding box center [408, 198] width 187 height 13
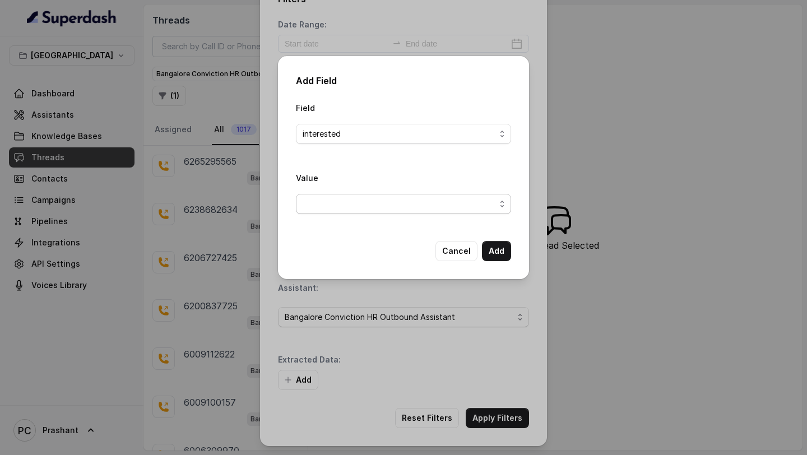
click at [455, 207] on span "button" at bounding box center [403, 204] width 215 height 20
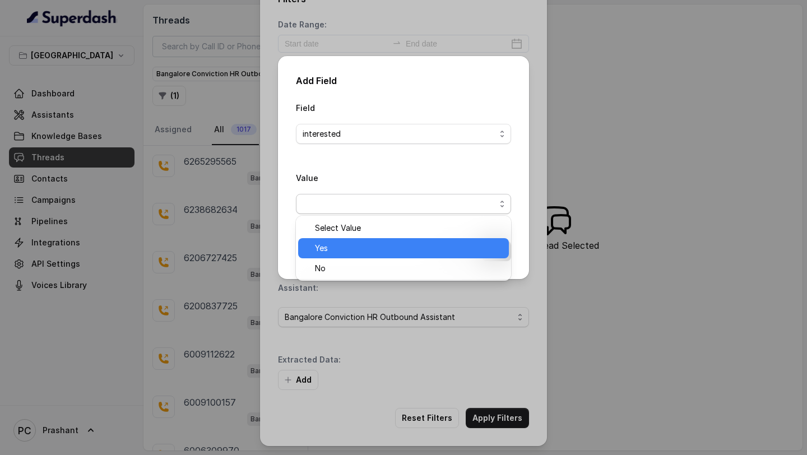
click at [400, 249] on span "Yes" at bounding box center [408, 248] width 187 height 13
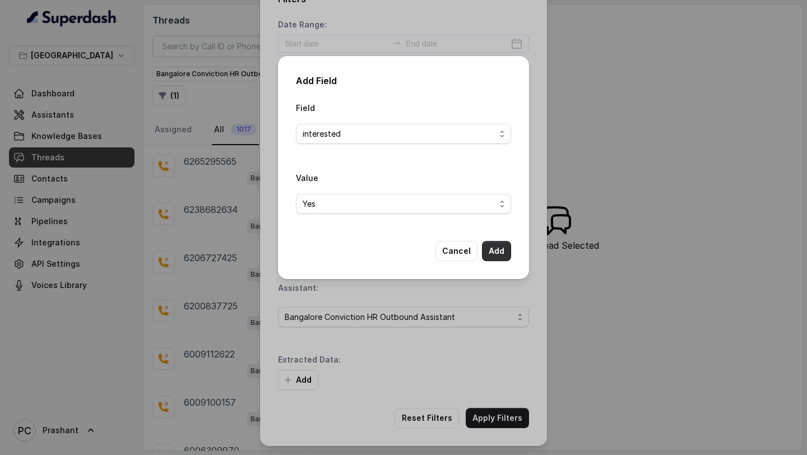
click at [497, 258] on button "Add" at bounding box center [496, 251] width 29 height 20
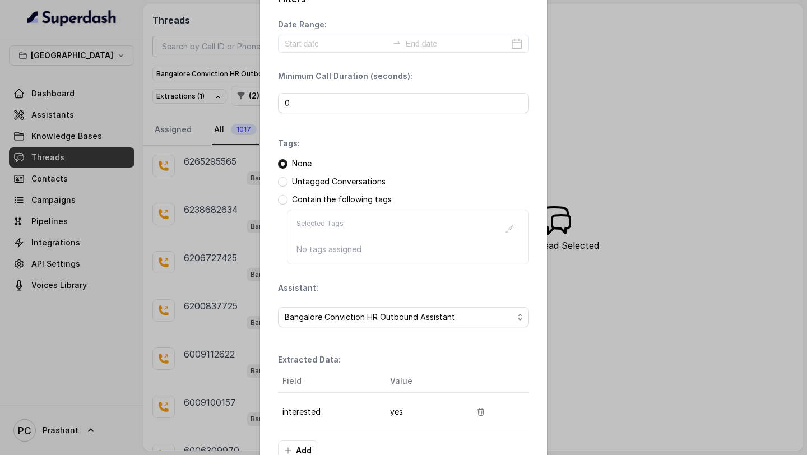
scroll to position [96, 0]
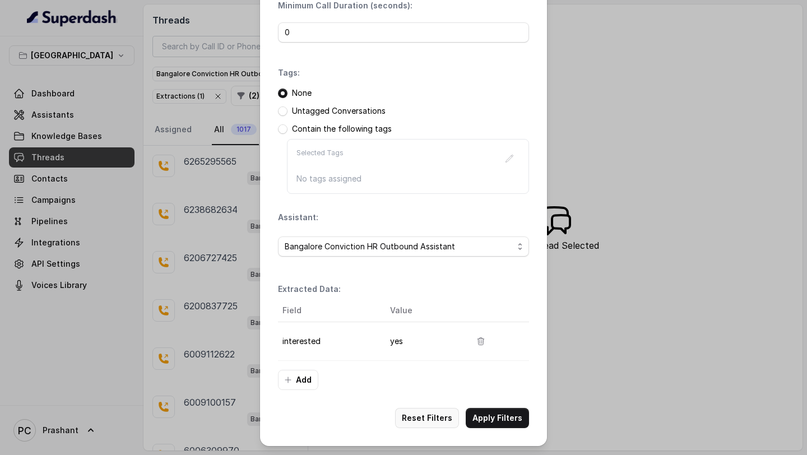
click button "Reset Filters"
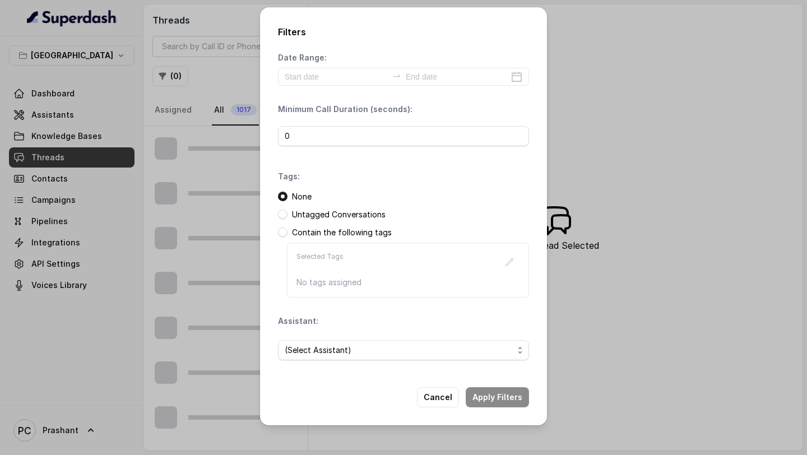
click div "Filters Date Range: Minimum Call Duration (seconds): 0 Tags: None Untagged Conv…"
